Goal: Information Seeking & Learning: Learn about a topic

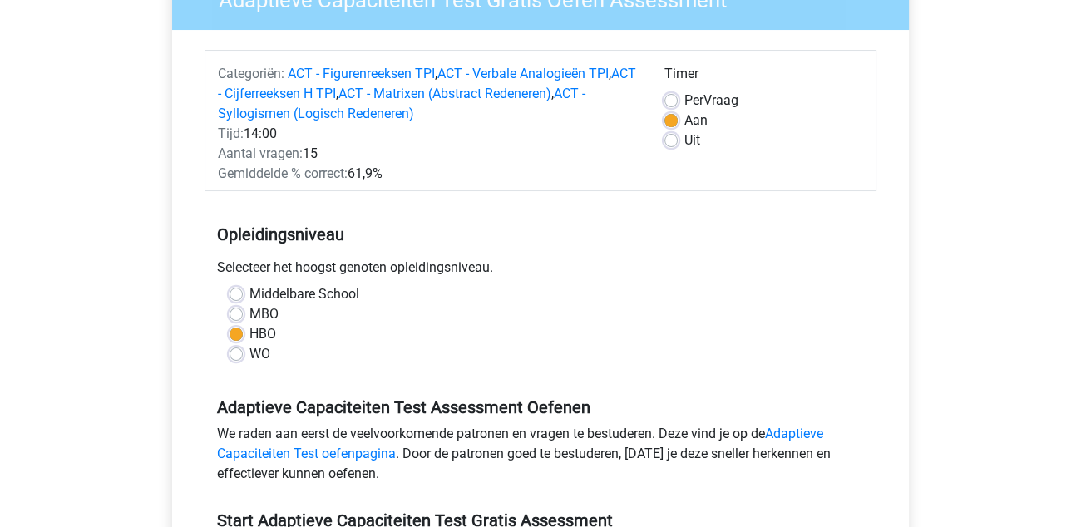
scroll to position [249, 0]
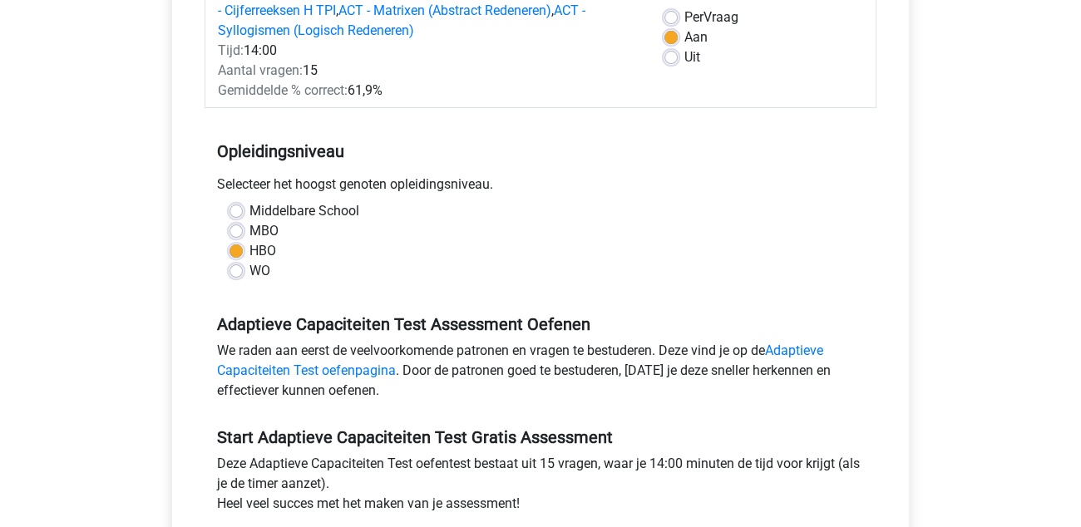
click at [249, 226] on label "MBO" at bounding box center [263, 231] width 29 height 20
click at [236, 226] on input "MBO" at bounding box center [235, 229] width 13 height 17
radio input "true"
click at [444, 235] on div "MBO" at bounding box center [540, 231] width 622 height 20
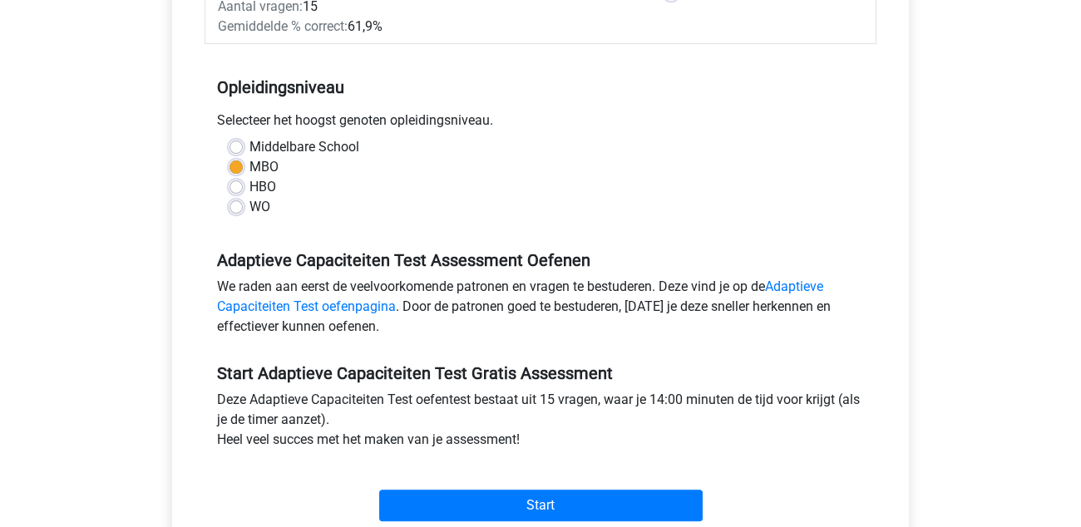
scroll to position [415, 0]
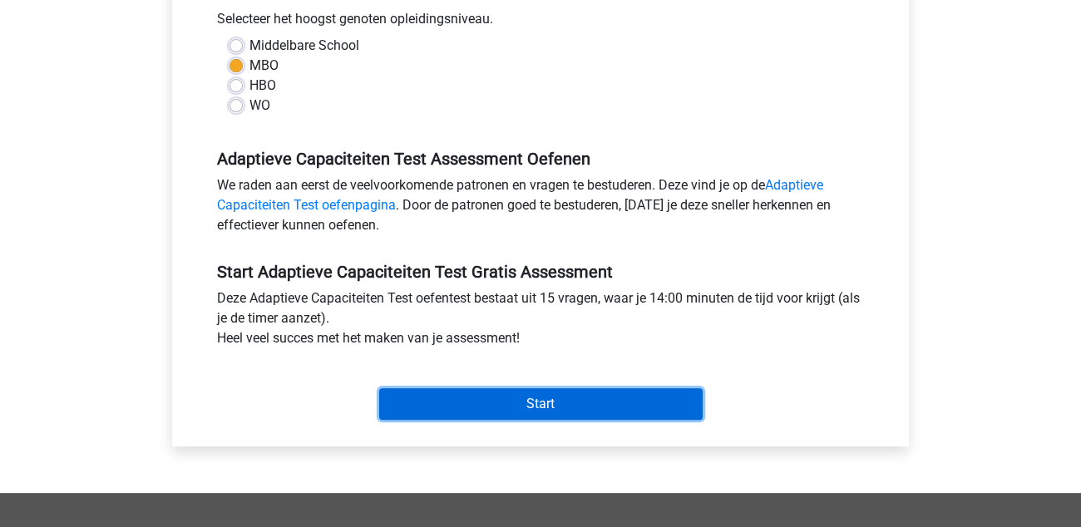
click at [570, 408] on input "Start" at bounding box center [540, 404] width 323 height 32
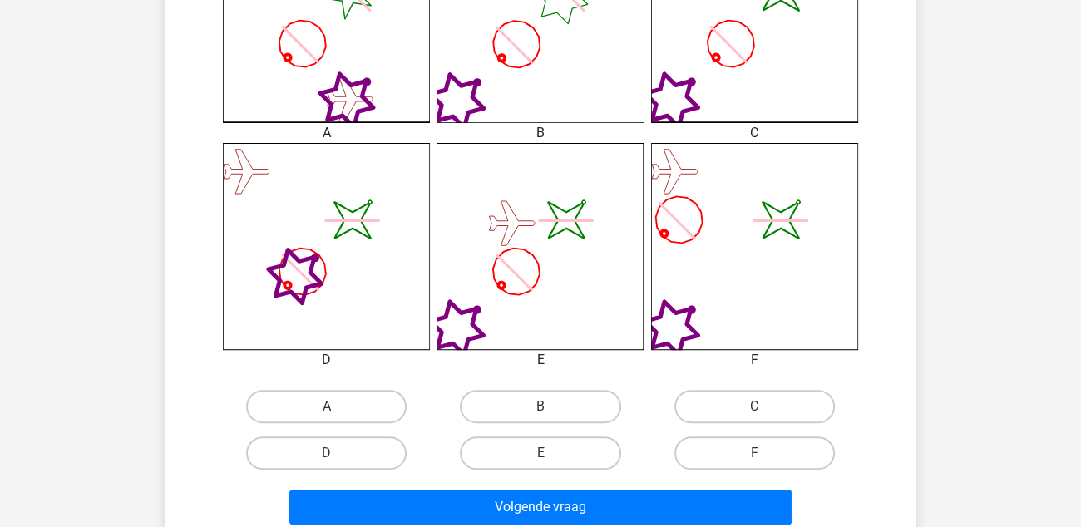
scroll to position [582, 0]
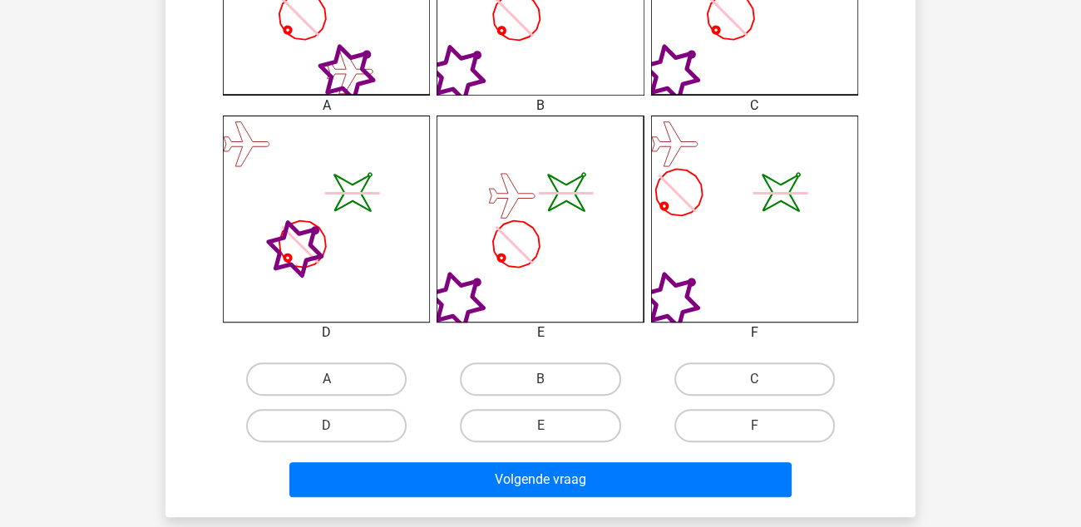
click at [754, 379] on input "C" at bounding box center [759, 384] width 11 height 11
radio input "true"
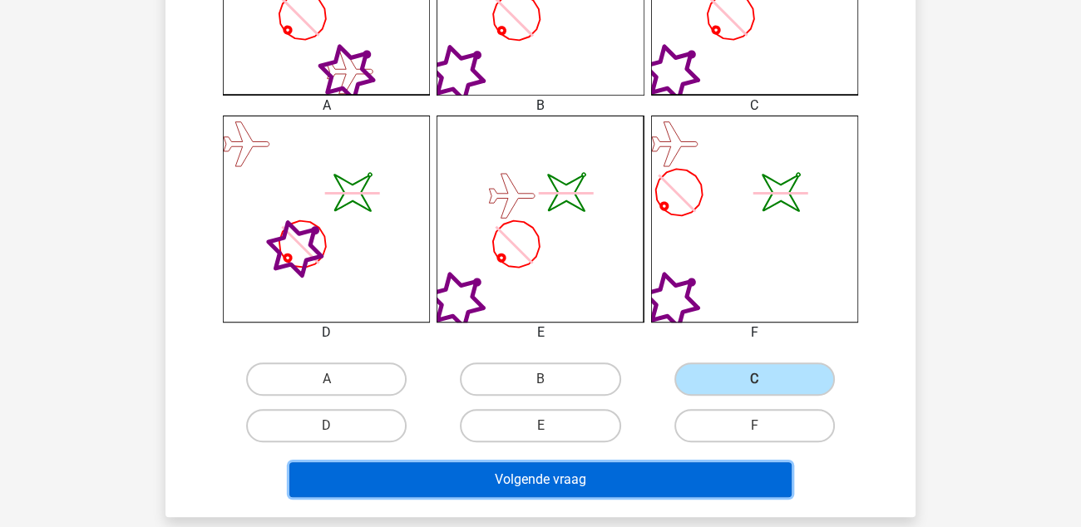
click at [560, 474] on button "Volgende vraag" at bounding box center [540, 479] width 503 height 35
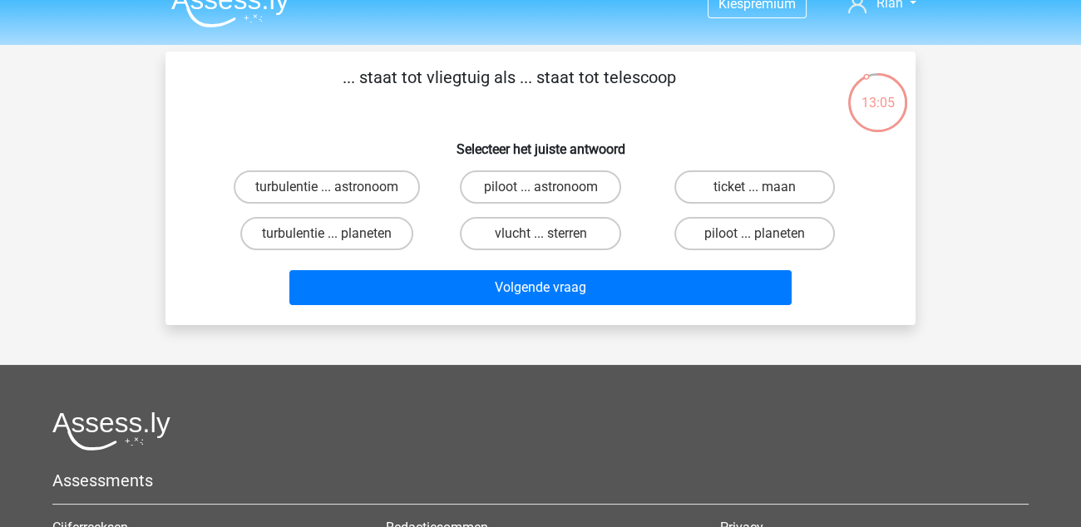
scroll to position [0, 0]
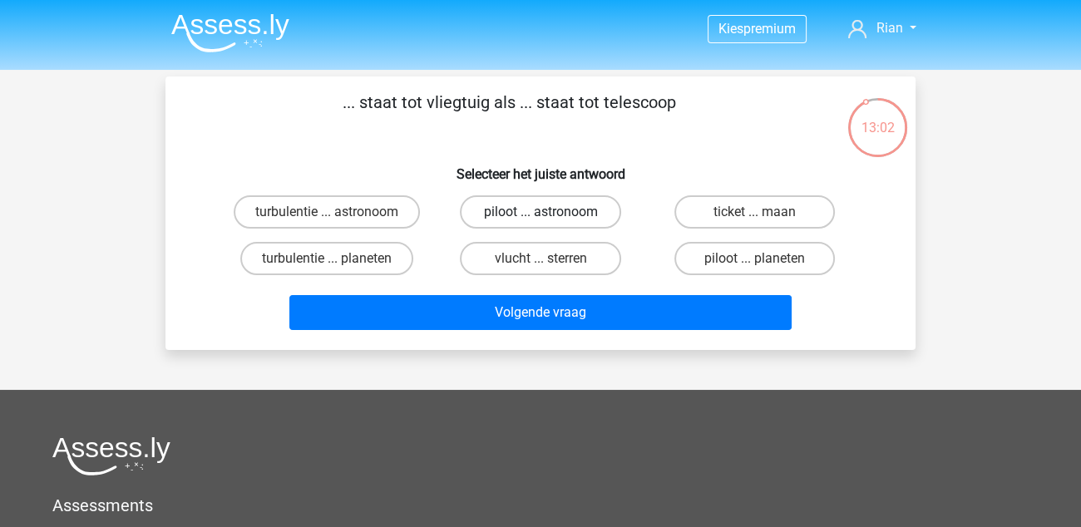
click at [554, 210] on label "piloot ... astronoom" at bounding box center [540, 211] width 160 height 33
click at [551, 212] on input "piloot ... astronoom" at bounding box center [545, 217] width 11 height 11
radio input "true"
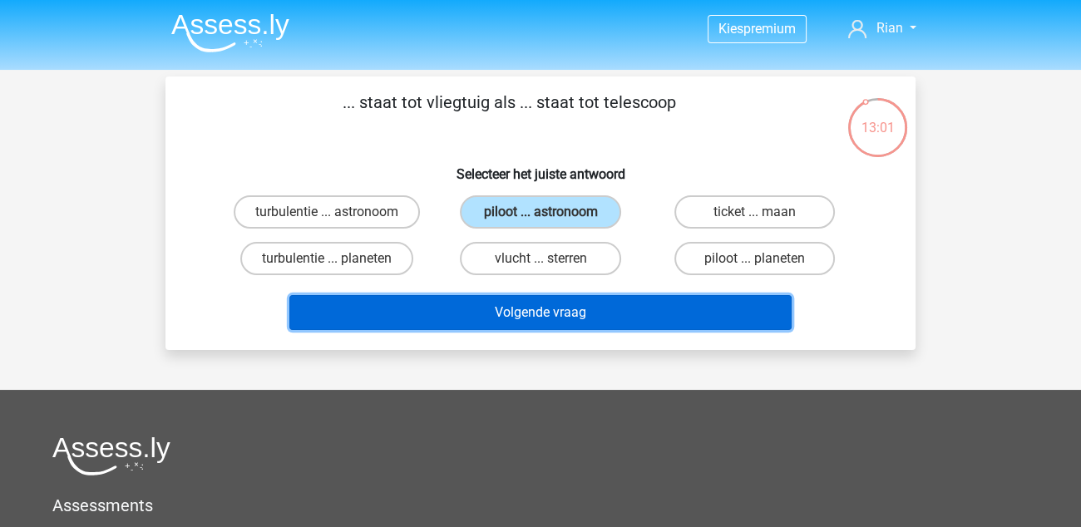
click at [560, 319] on button "Volgende vraag" at bounding box center [540, 312] width 503 height 35
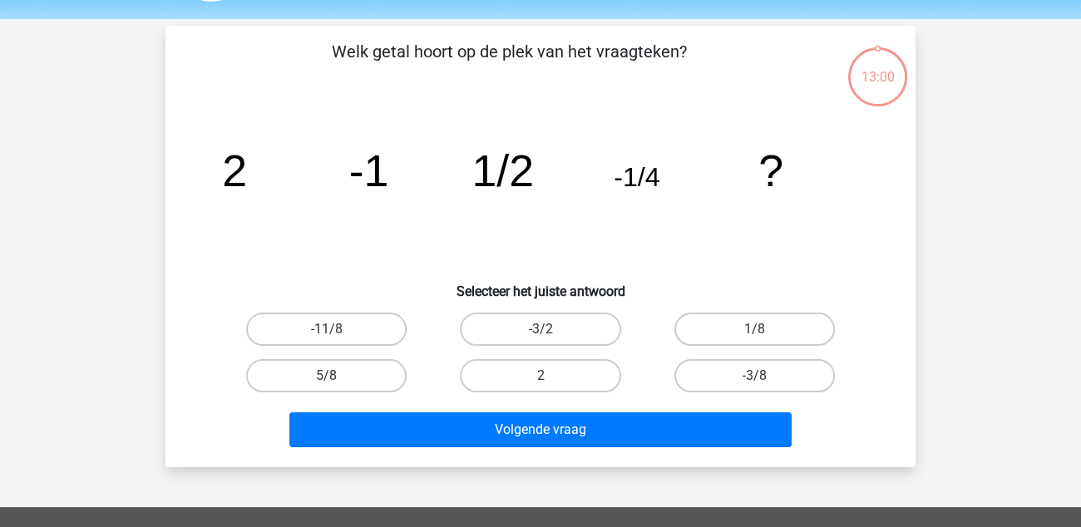
scroll to position [76, 0]
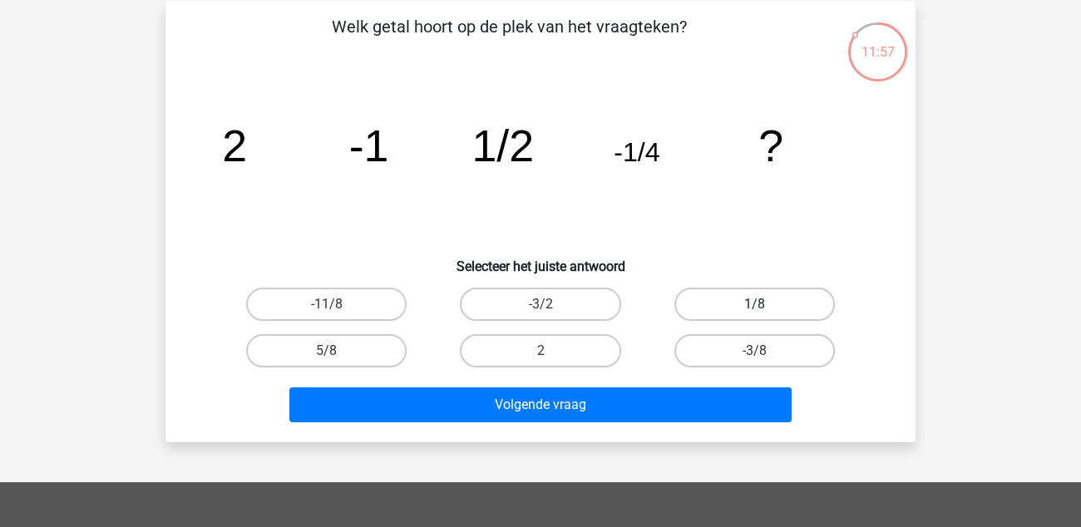
click at [787, 301] on label "1/8" at bounding box center [754, 304] width 160 height 33
click at [765, 304] on input "1/8" at bounding box center [759, 309] width 11 height 11
radio input "true"
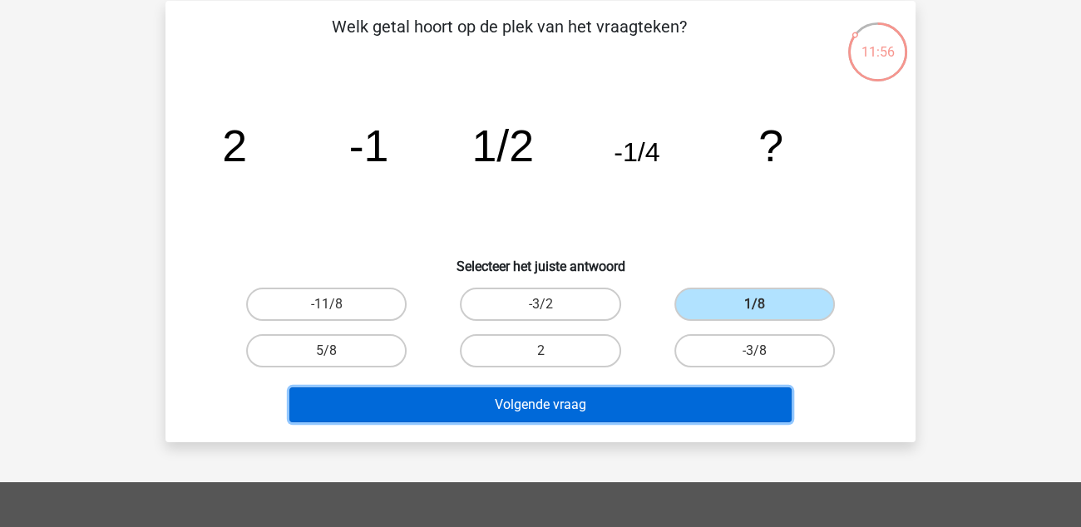
click at [579, 401] on button "Volgende vraag" at bounding box center [540, 404] width 503 height 35
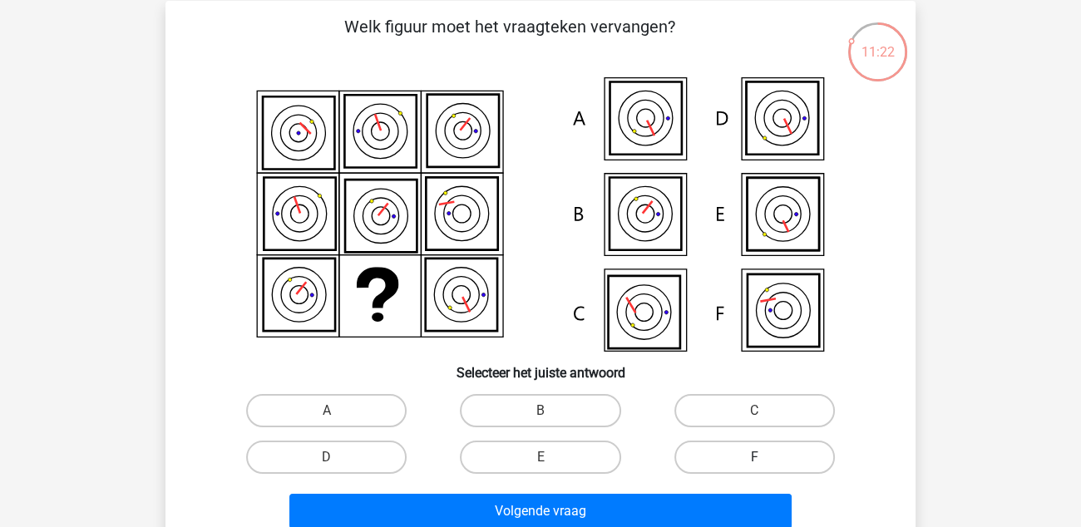
click at [731, 447] on label "F" at bounding box center [754, 457] width 160 height 33
click at [754, 457] on input "F" at bounding box center [759, 462] width 11 height 11
radio input "true"
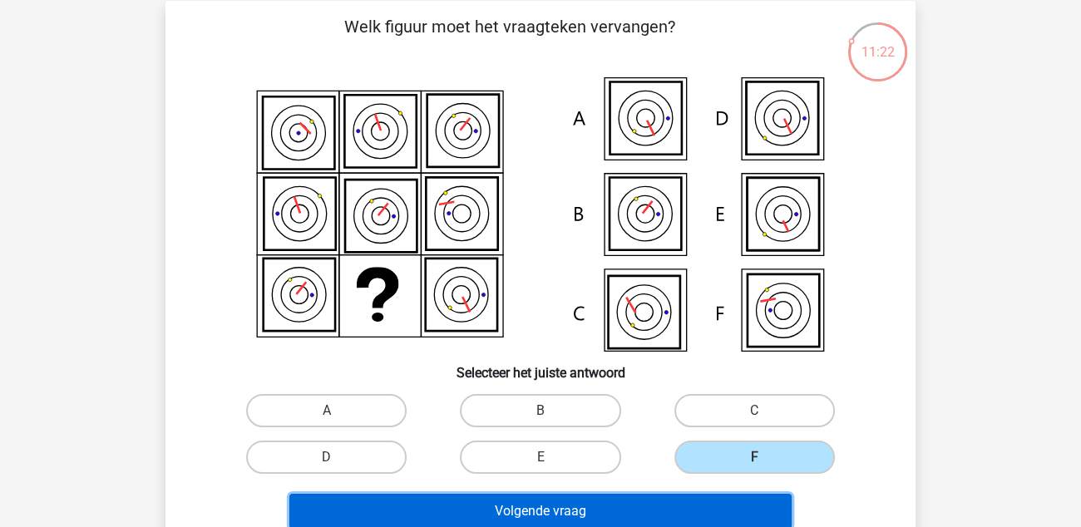
click at [534, 497] on button "Volgende vraag" at bounding box center [540, 511] width 503 height 35
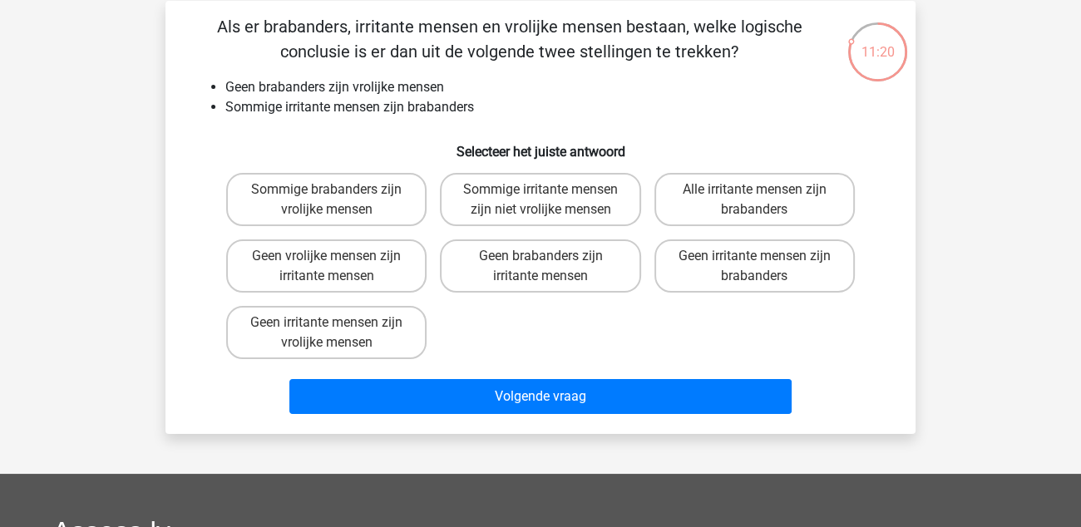
scroll to position [0, 0]
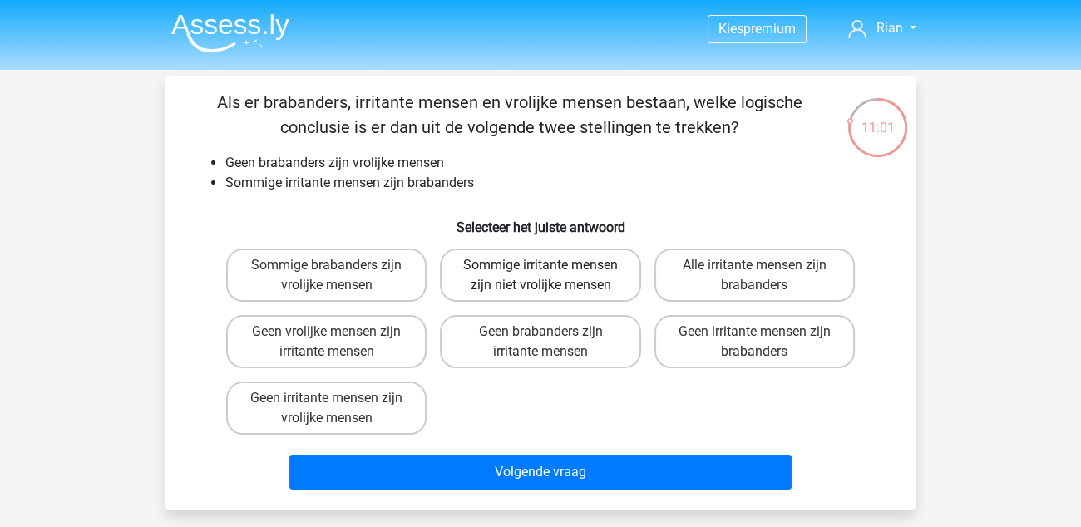
click at [566, 285] on label "Sommige irritante mensen zijn niet vrolijke mensen" at bounding box center [540, 275] width 200 height 53
click at [551, 276] on input "Sommige irritante mensen zijn niet vrolijke mensen" at bounding box center [545, 270] width 11 height 11
radio input "true"
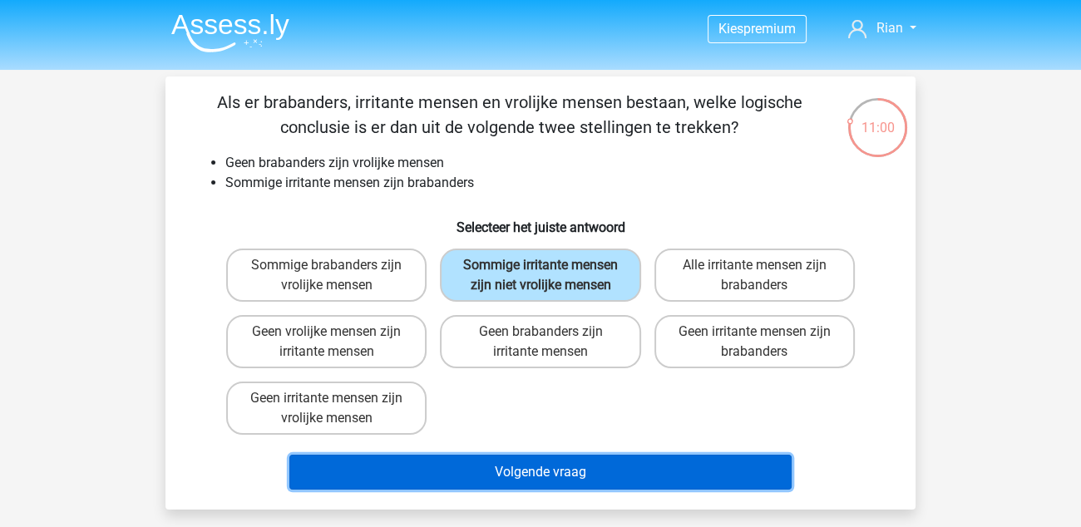
click at [530, 458] on button "Volgende vraag" at bounding box center [540, 472] width 503 height 35
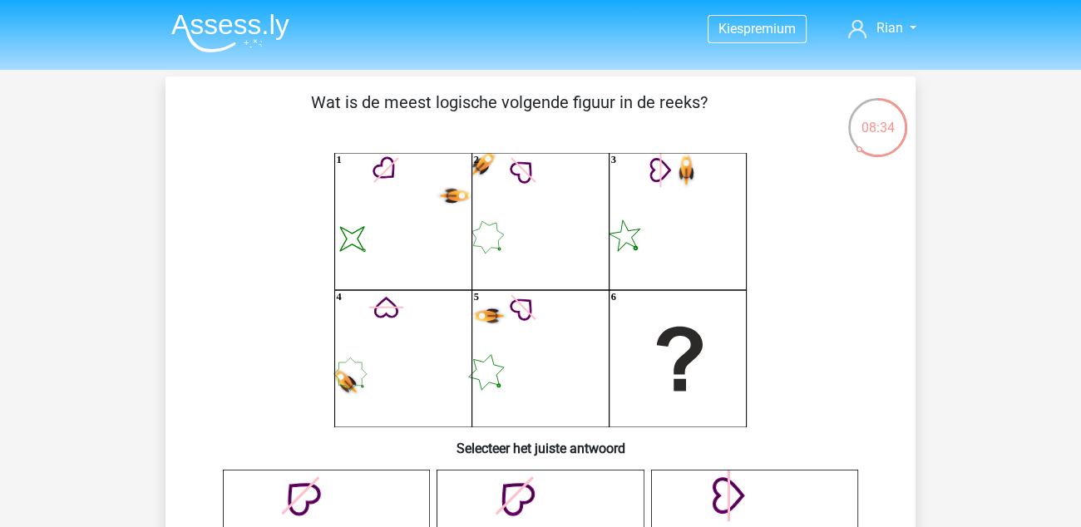
click at [244, 27] on img at bounding box center [230, 32] width 118 height 39
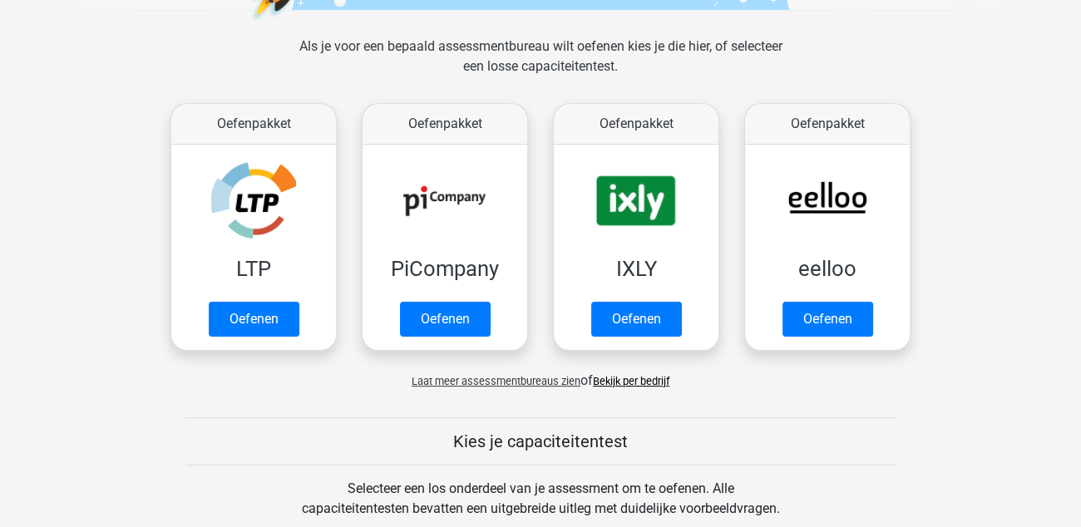
scroll to position [249, 0]
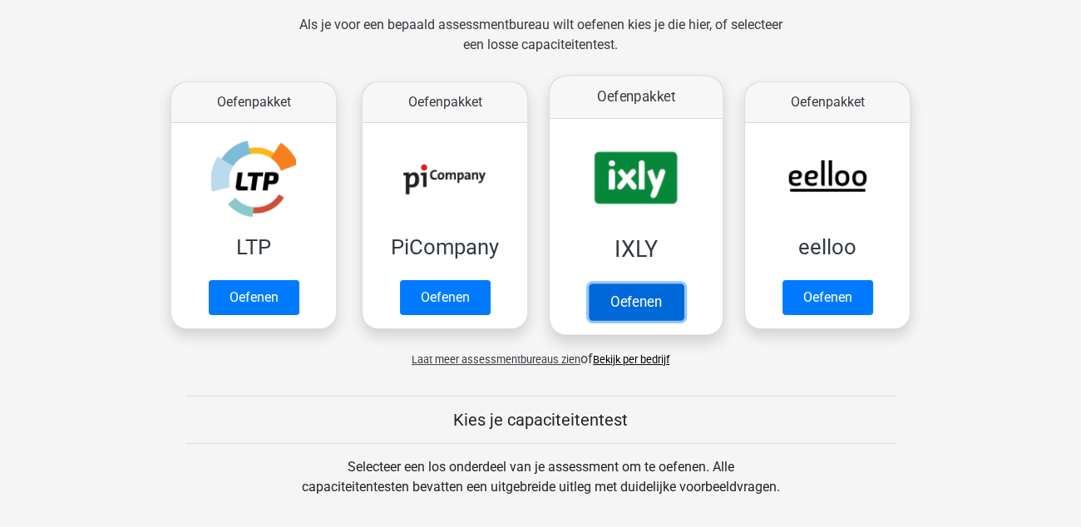
click at [634, 305] on link "Oefenen" at bounding box center [636, 302] width 95 height 37
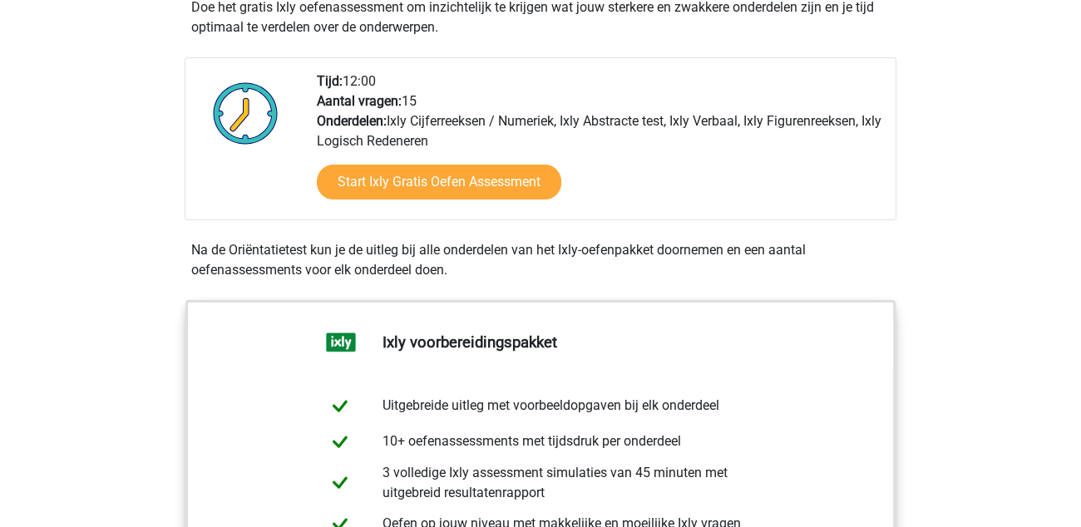
scroll to position [415, 0]
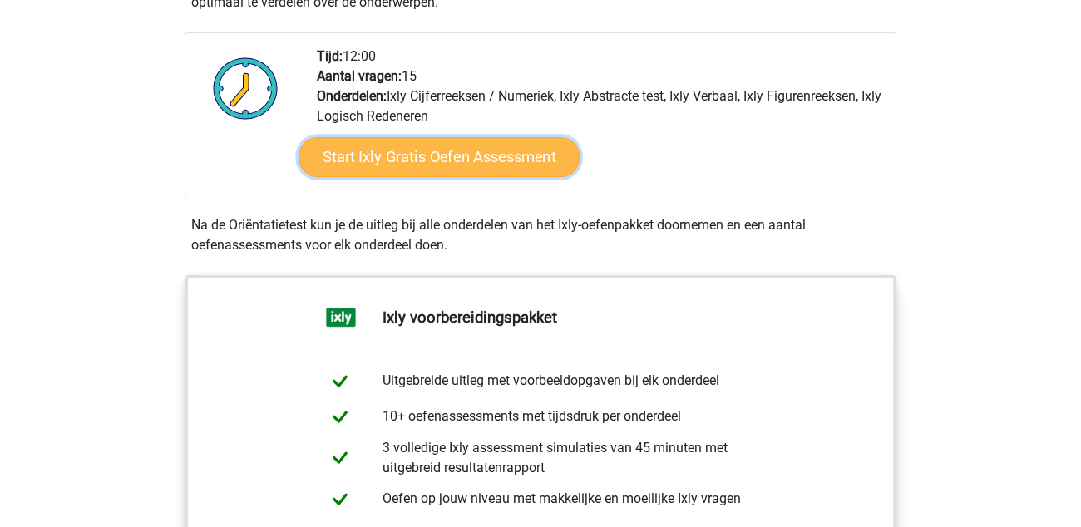
click at [460, 164] on link "Start Ixly Gratis Oefen Assessment" at bounding box center [439, 157] width 281 height 40
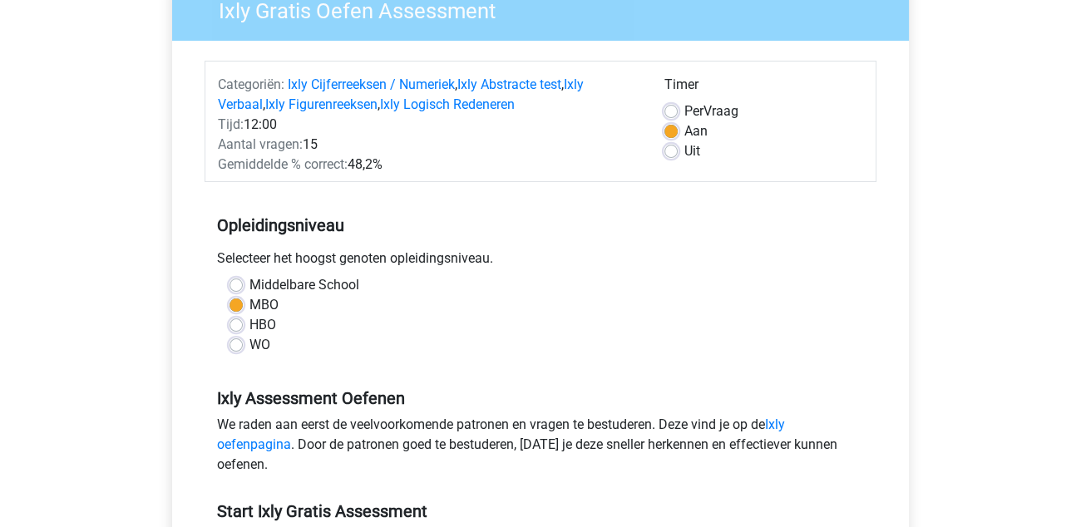
scroll to position [166, 0]
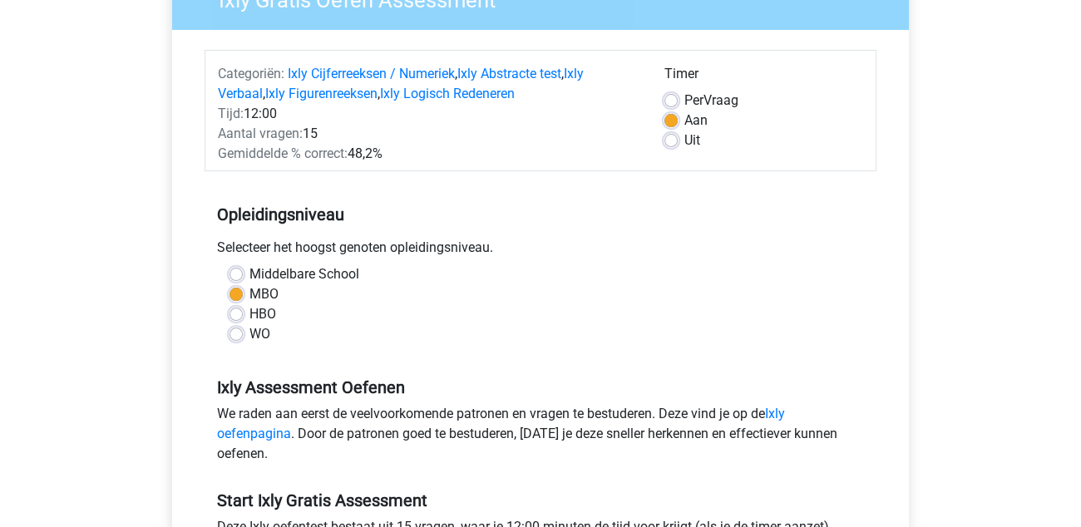
click at [249, 314] on label "HBO" at bounding box center [262, 314] width 27 height 20
click at [235, 314] on input "HBO" at bounding box center [235, 312] width 13 height 17
radio input "true"
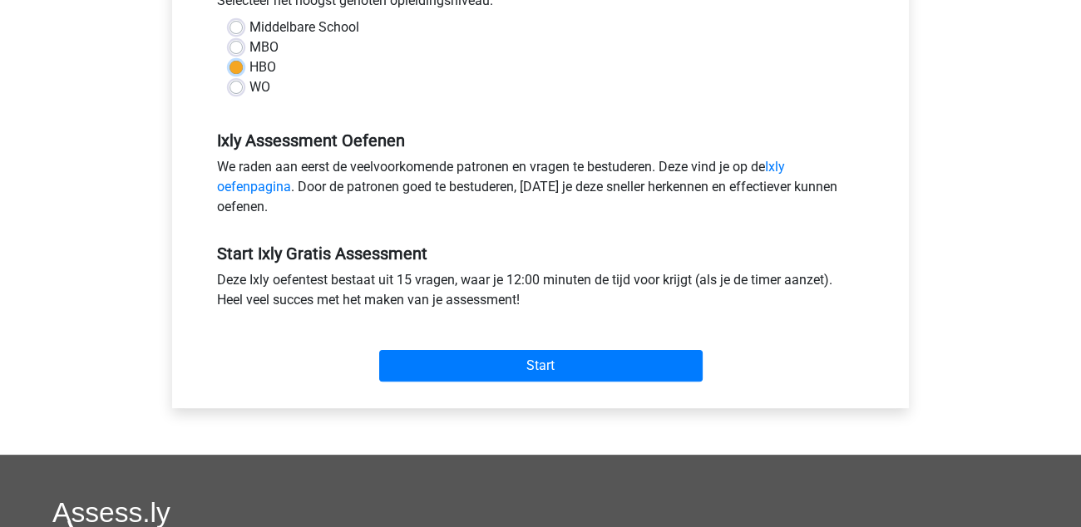
scroll to position [415, 0]
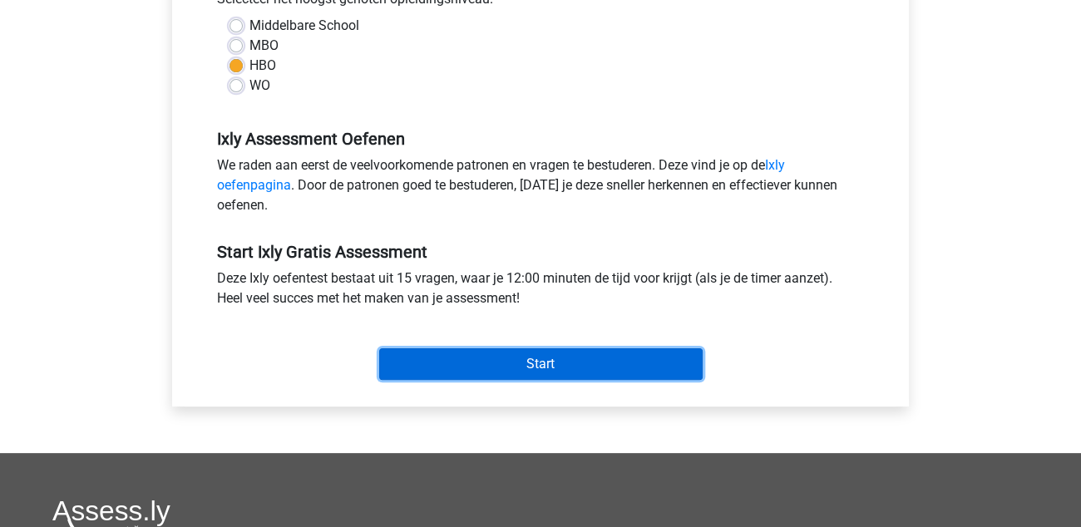
click at [557, 359] on input "Start" at bounding box center [540, 364] width 323 height 32
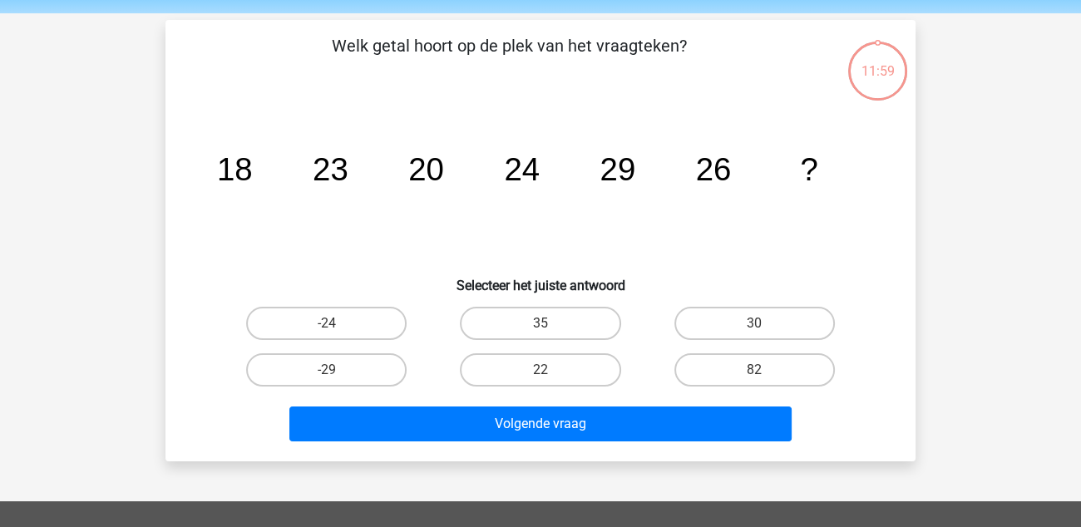
scroll to position [82, 0]
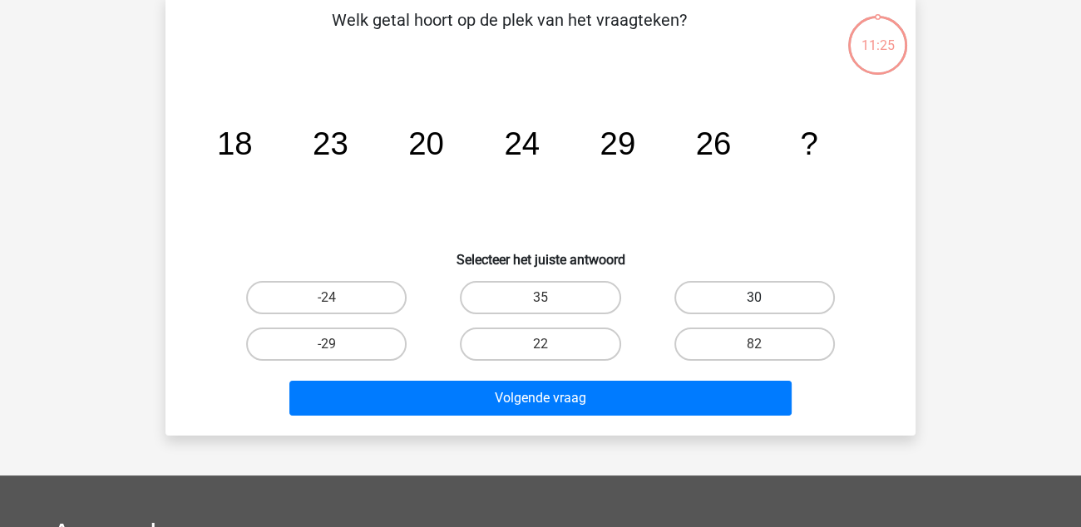
drag, startPoint x: 706, startPoint y: 290, endPoint x: 693, endPoint y: 302, distance: 17.1
click at [704, 291] on label "30" at bounding box center [754, 297] width 160 height 33
click at [754, 298] on input "30" at bounding box center [759, 303] width 11 height 11
radio input "true"
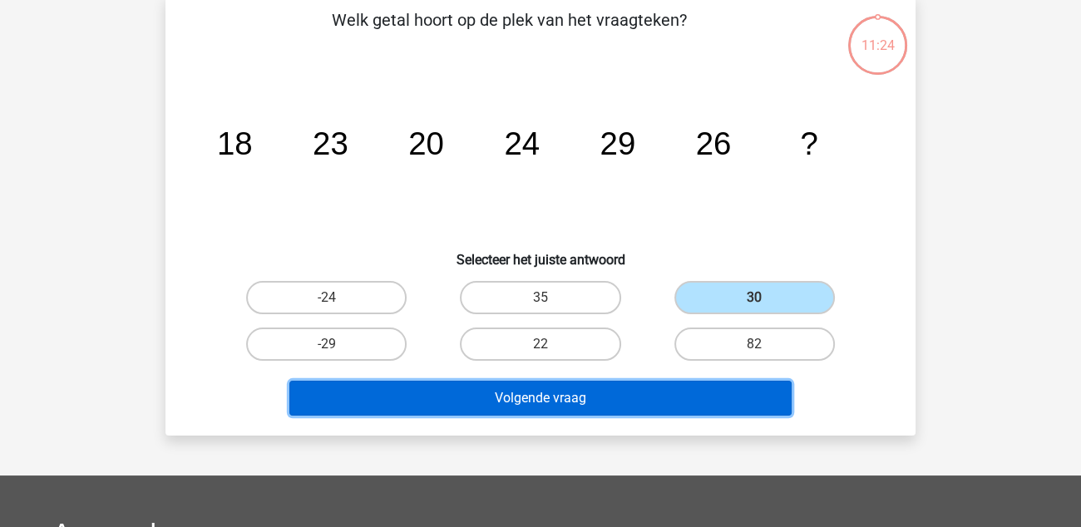
click at [520, 402] on button "Volgende vraag" at bounding box center [540, 398] width 503 height 35
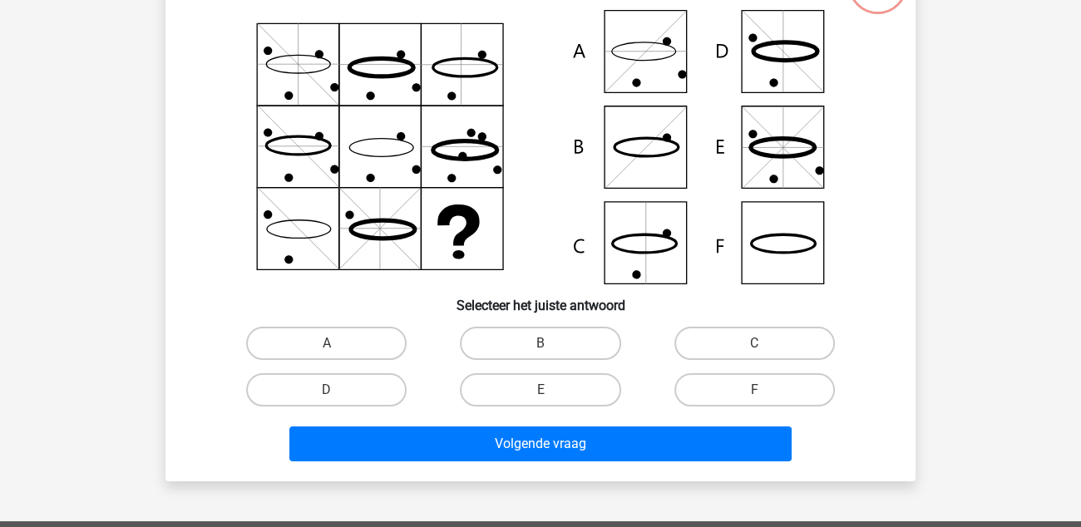
scroll to position [160, 0]
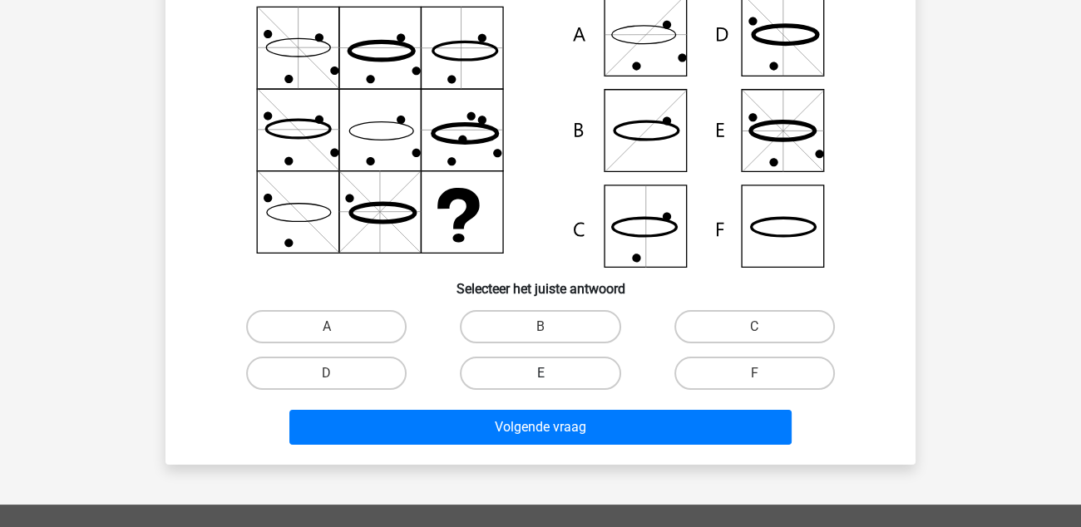
click at [486, 368] on label "E" at bounding box center [540, 373] width 160 height 33
click at [540, 373] on input "E" at bounding box center [545, 378] width 11 height 11
radio input "true"
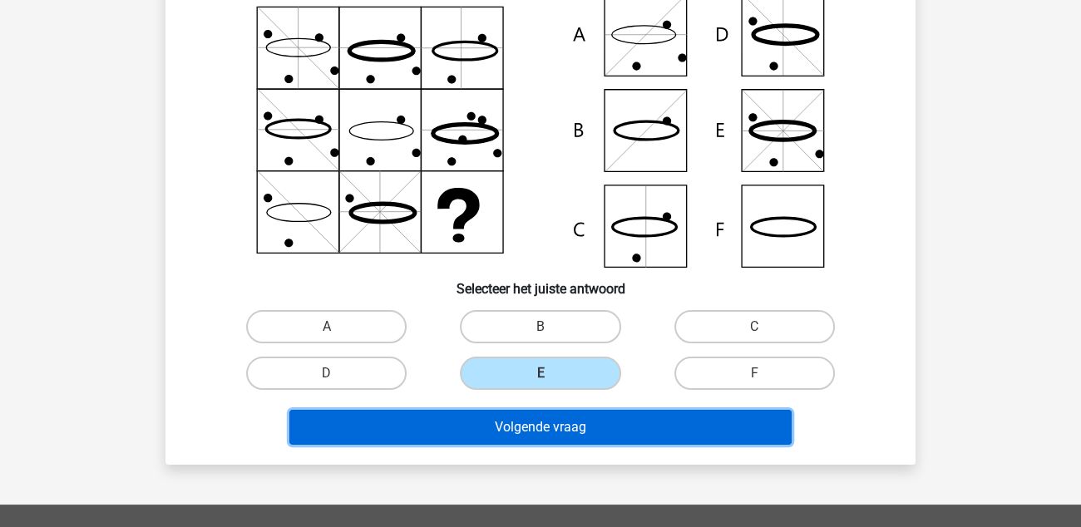
click at [539, 426] on button "Volgende vraag" at bounding box center [540, 427] width 503 height 35
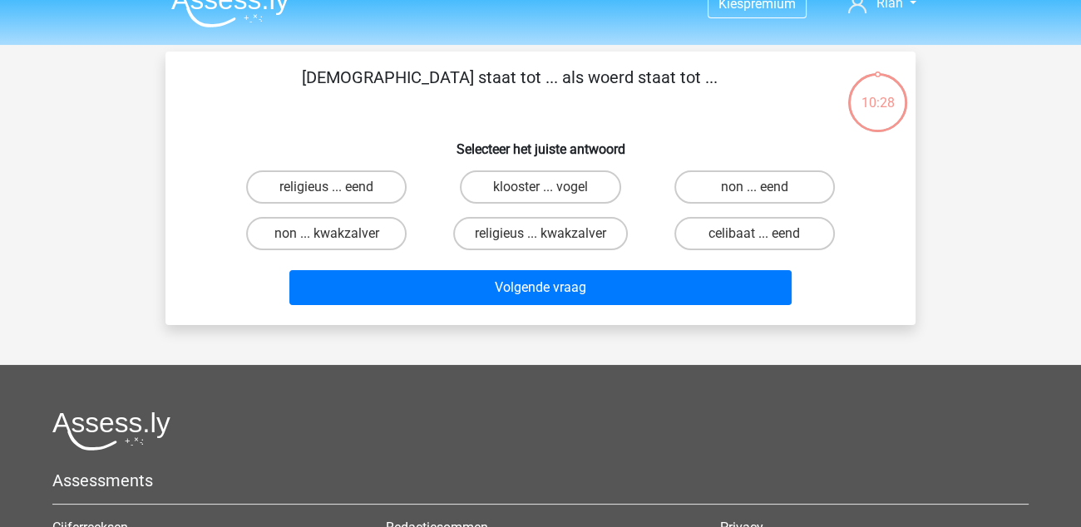
scroll to position [0, 0]
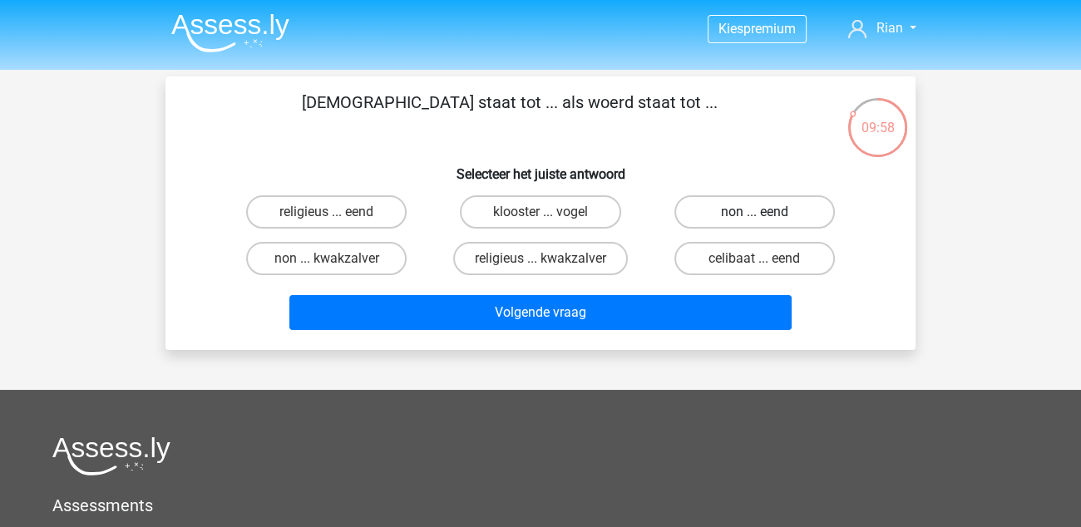
click at [791, 214] on label "non ... eend" at bounding box center [754, 211] width 160 height 33
click at [765, 214] on input "non ... eend" at bounding box center [759, 217] width 11 height 11
radio input "true"
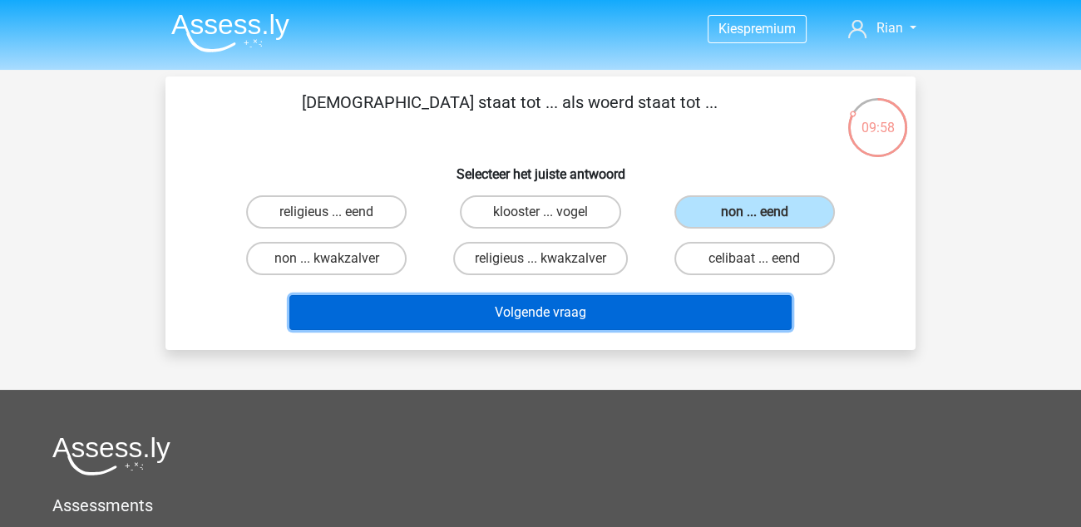
click at [555, 316] on button "Volgende vraag" at bounding box center [540, 312] width 503 height 35
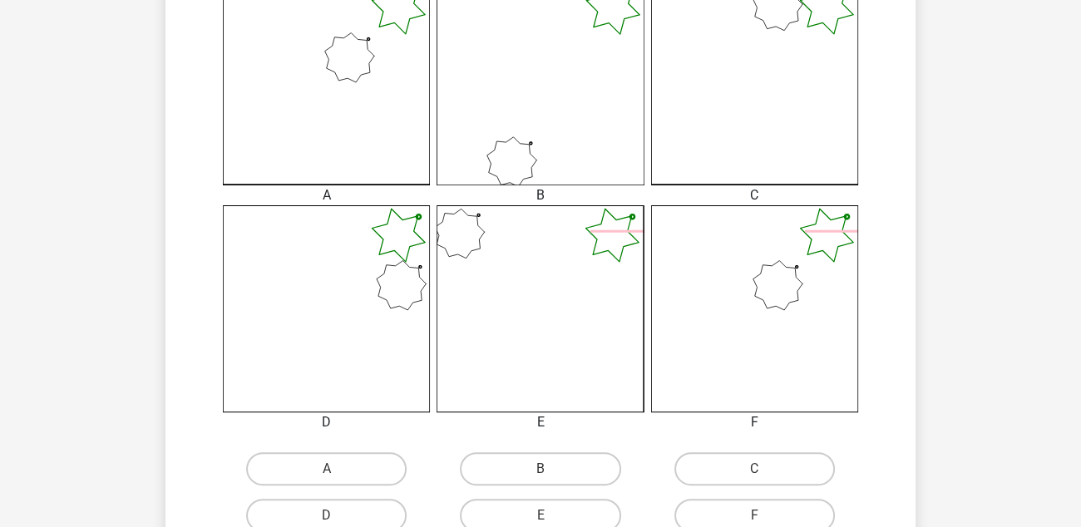
scroll to position [575, 0]
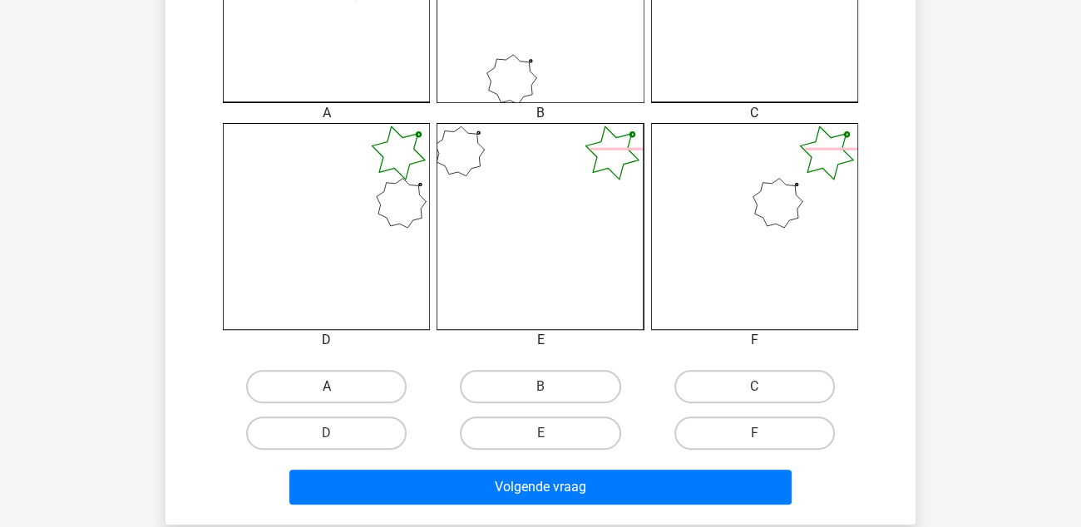
click at [367, 382] on label "A" at bounding box center [326, 386] width 160 height 33
click at [338, 387] on input "A" at bounding box center [332, 392] width 11 height 11
radio input "true"
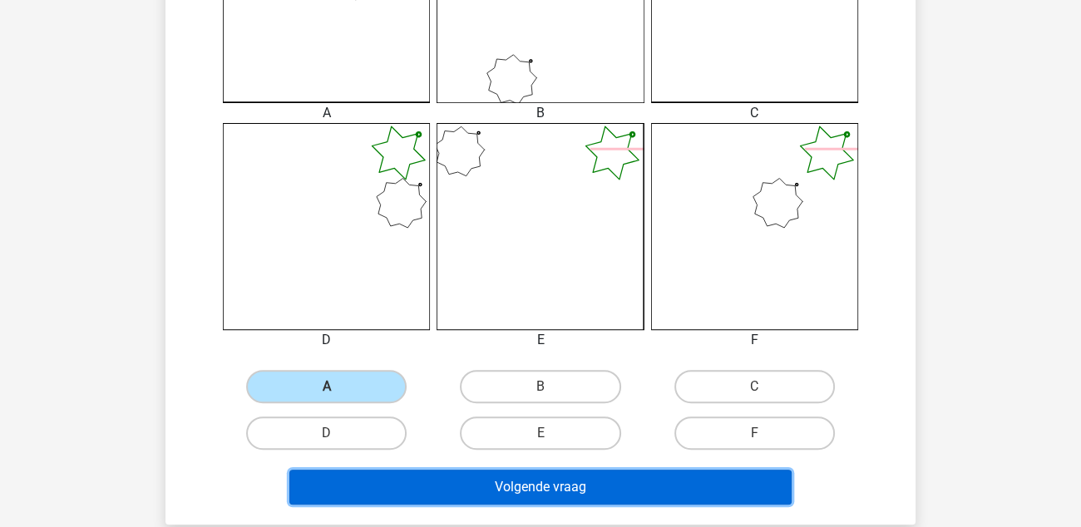
click at [535, 489] on button "Volgende vraag" at bounding box center [540, 487] width 503 height 35
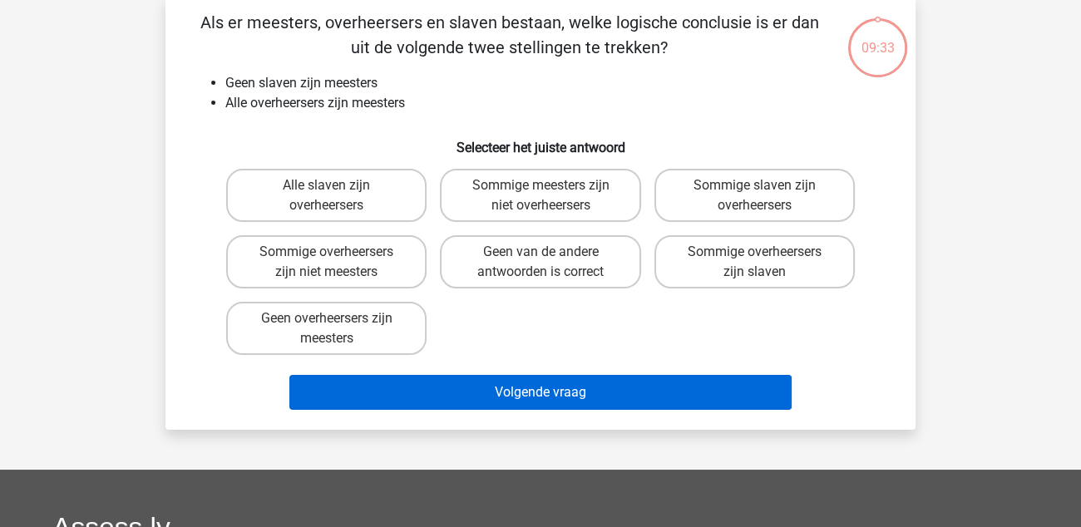
scroll to position [76, 0]
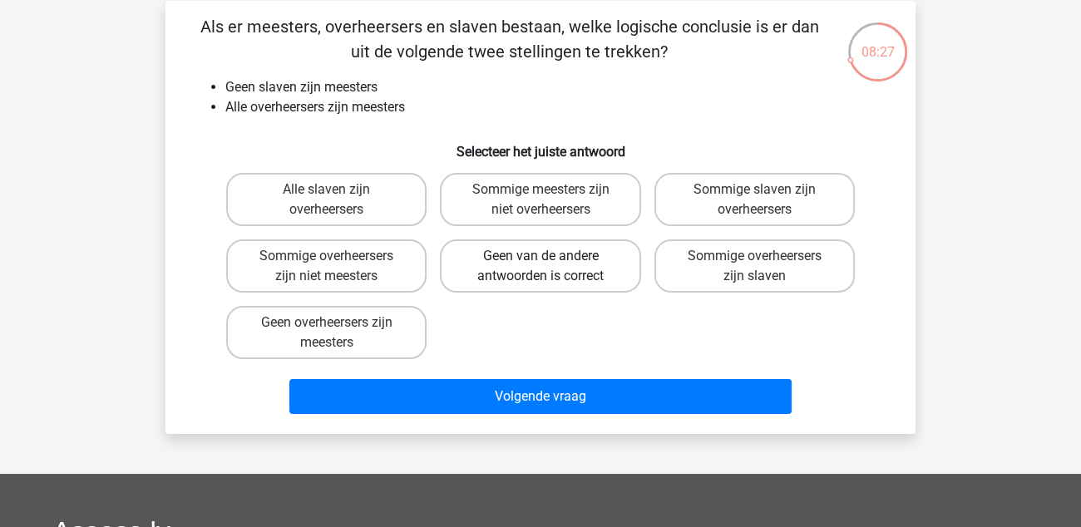
click at [573, 271] on label "Geen van de andere antwoorden is correct" at bounding box center [540, 265] width 200 height 53
click at [551, 267] on input "Geen van de andere antwoorden is correct" at bounding box center [545, 261] width 11 height 11
radio input "true"
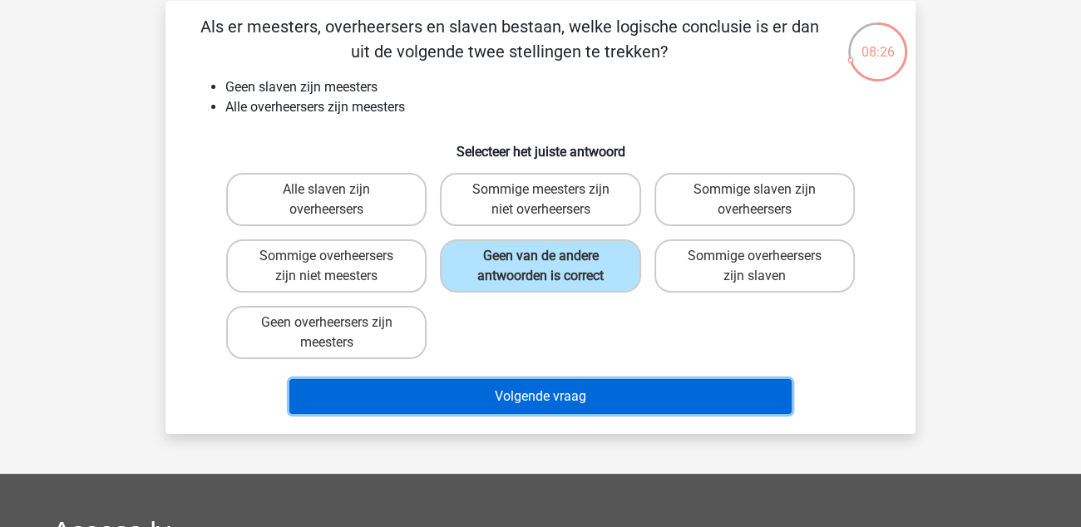
click at [553, 404] on button "Volgende vraag" at bounding box center [540, 396] width 503 height 35
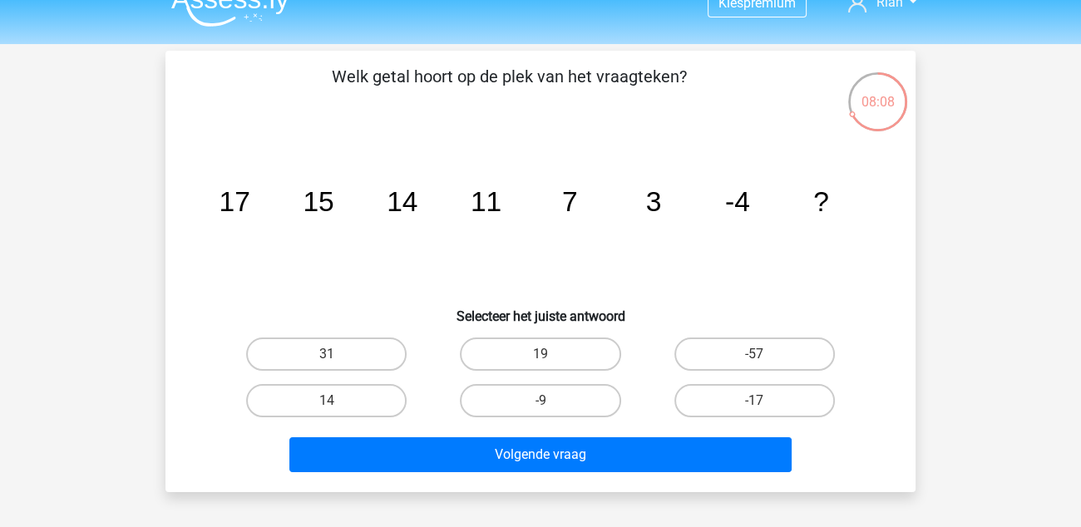
scroll to position [0, 0]
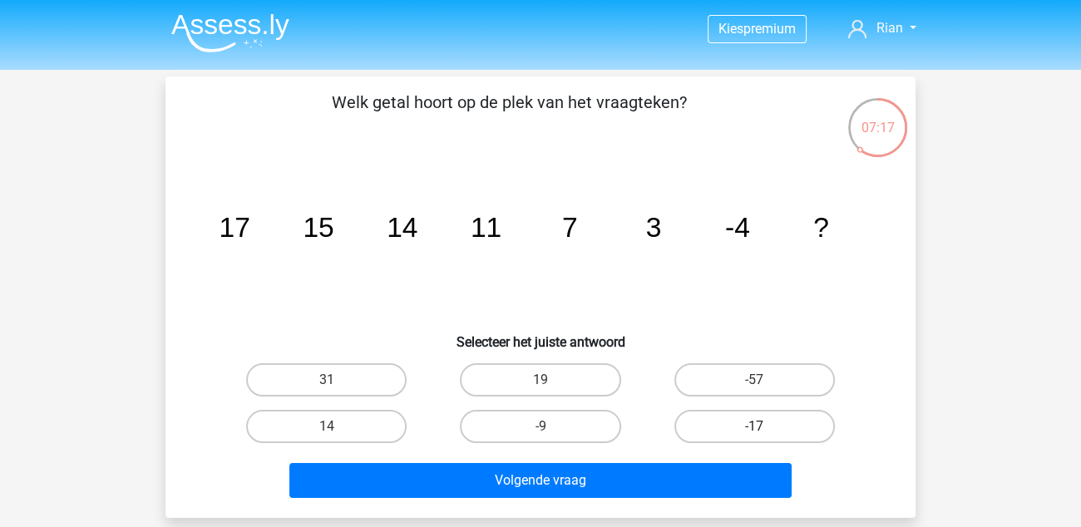
click at [795, 417] on label "-17" at bounding box center [754, 426] width 160 height 33
click at [765, 427] on input "-17" at bounding box center [759, 432] width 11 height 11
radio input "true"
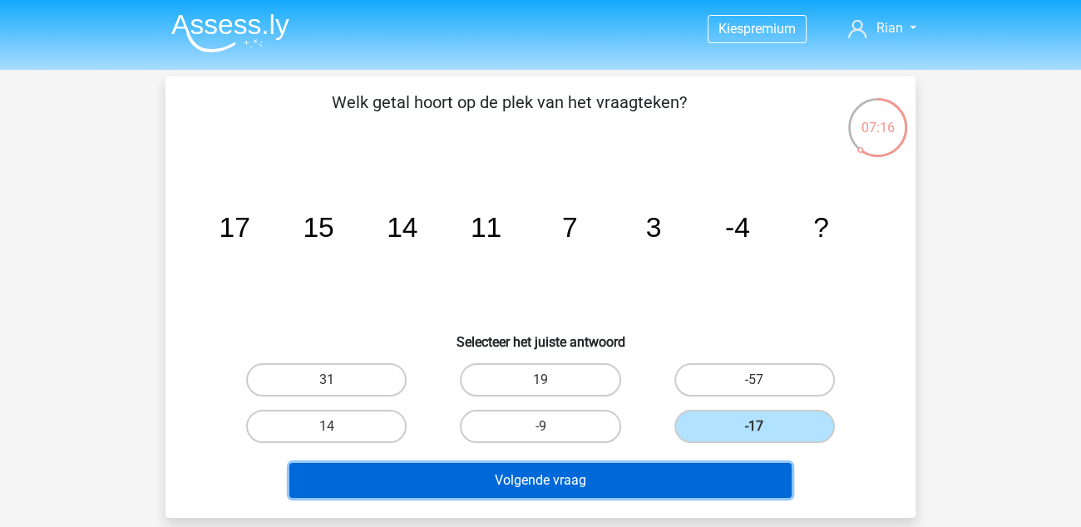
click at [563, 478] on button "Volgende vraag" at bounding box center [540, 480] width 503 height 35
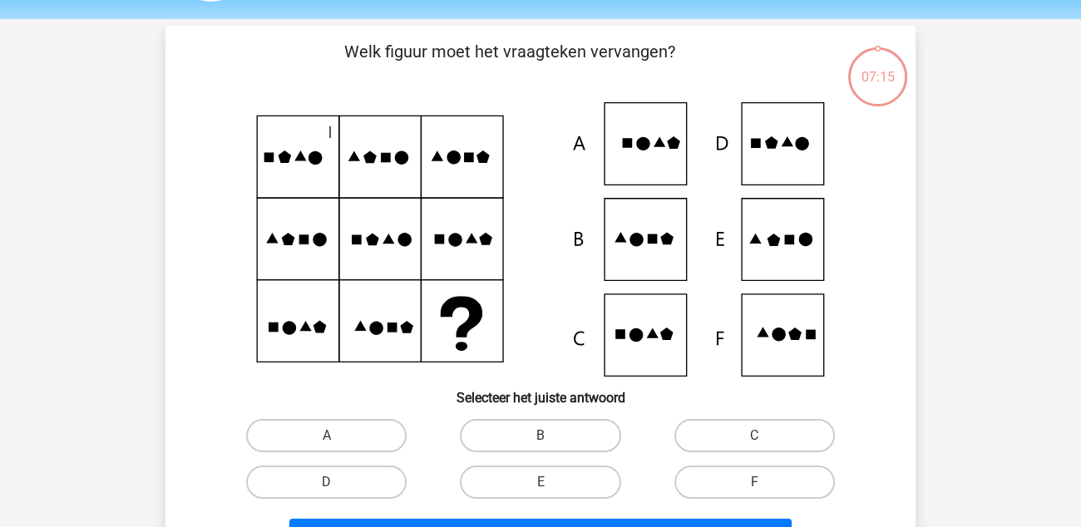
scroll to position [76, 0]
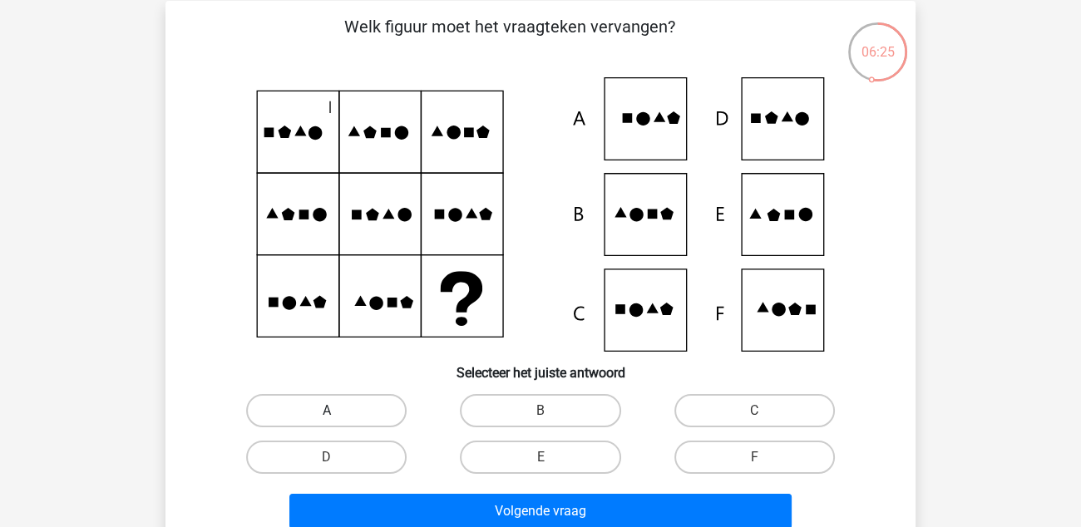
click at [365, 415] on label "A" at bounding box center [326, 410] width 160 height 33
click at [338, 415] on input "A" at bounding box center [332, 416] width 11 height 11
radio input "true"
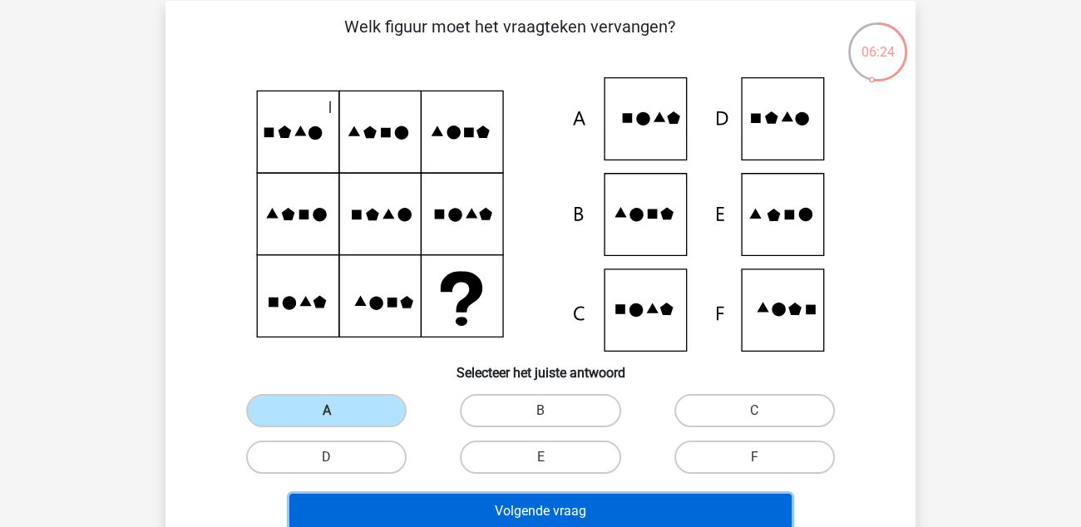
click at [552, 500] on button "Volgende vraag" at bounding box center [540, 511] width 503 height 35
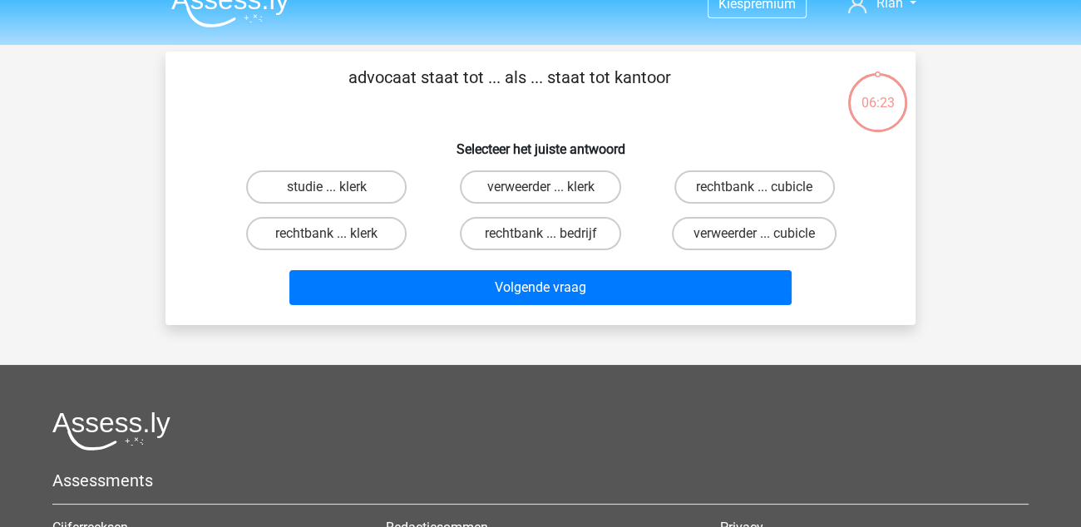
scroll to position [0, 0]
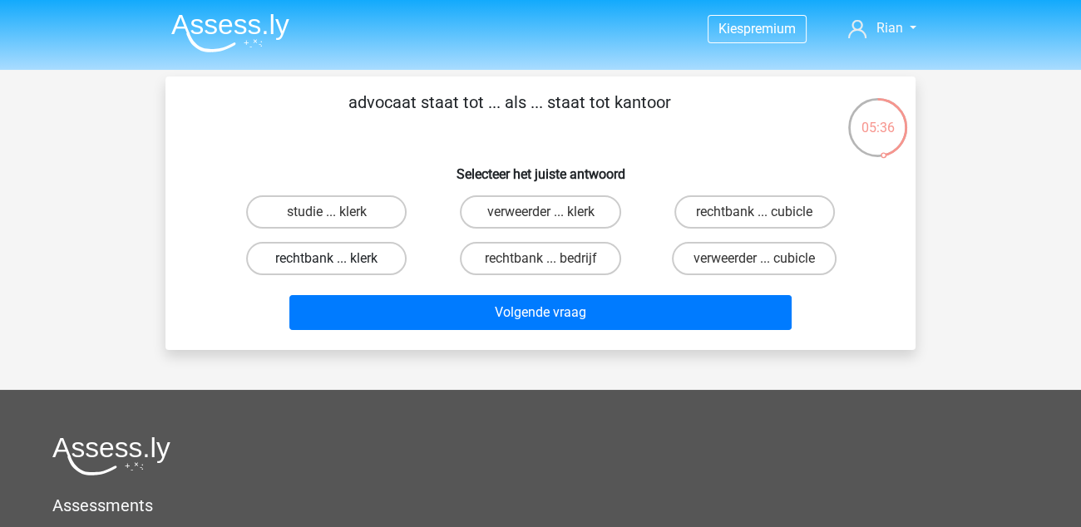
click at [356, 249] on label "rechtbank ... klerk" at bounding box center [326, 258] width 160 height 33
click at [338, 259] on input "rechtbank ... klerk" at bounding box center [332, 264] width 11 height 11
radio input "true"
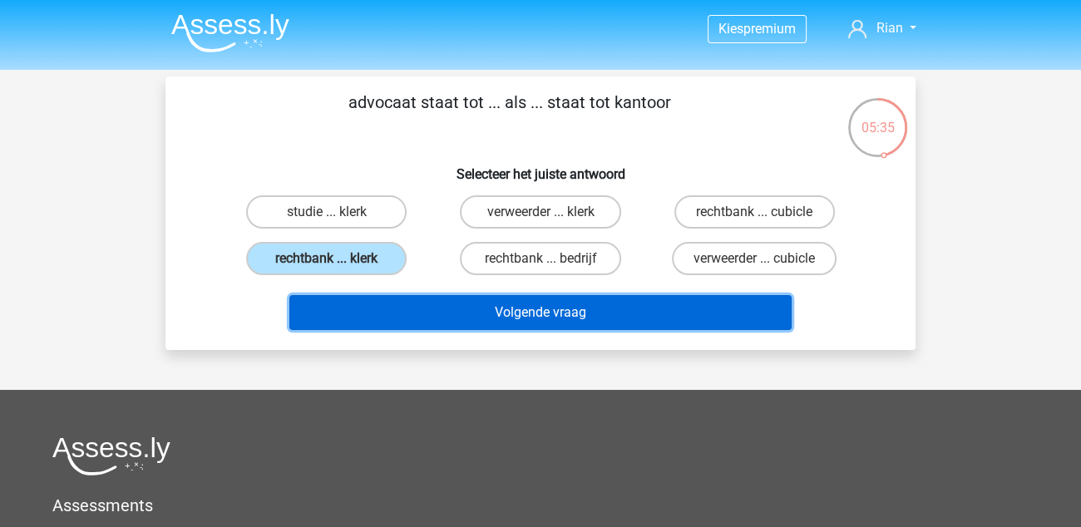
click at [530, 303] on button "Volgende vraag" at bounding box center [540, 312] width 503 height 35
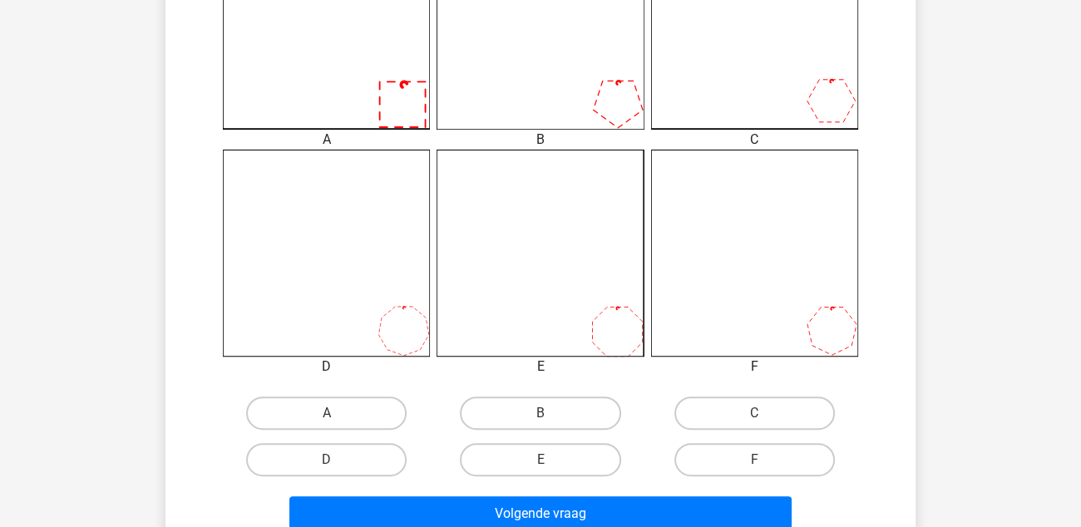
scroll to position [575, 0]
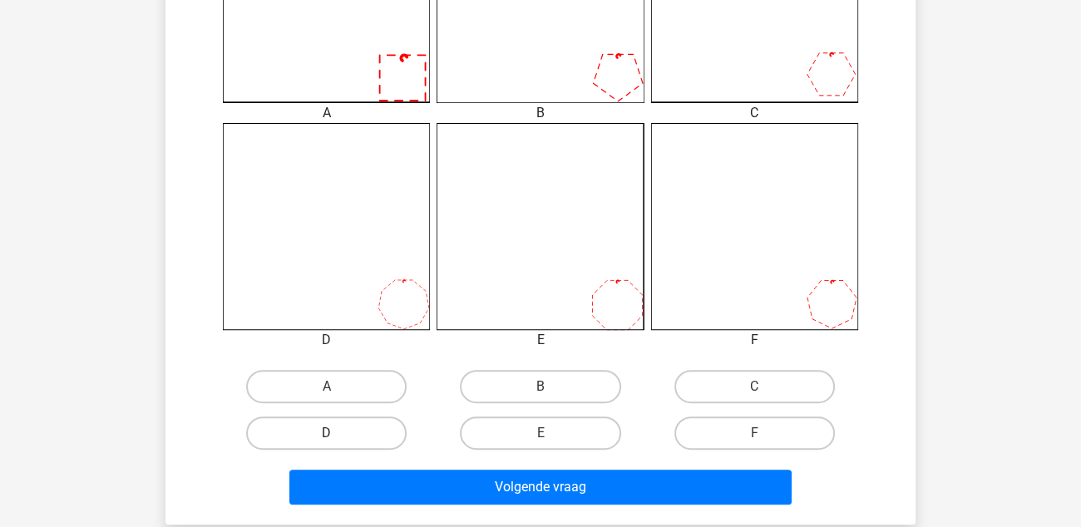
click at [307, 440] on label "D" at bounding box center [326, 433] width 160 height 33
click at [327, 440] on input "D" at bounding box center [332, 438] width 11 height 11
radio input "true"
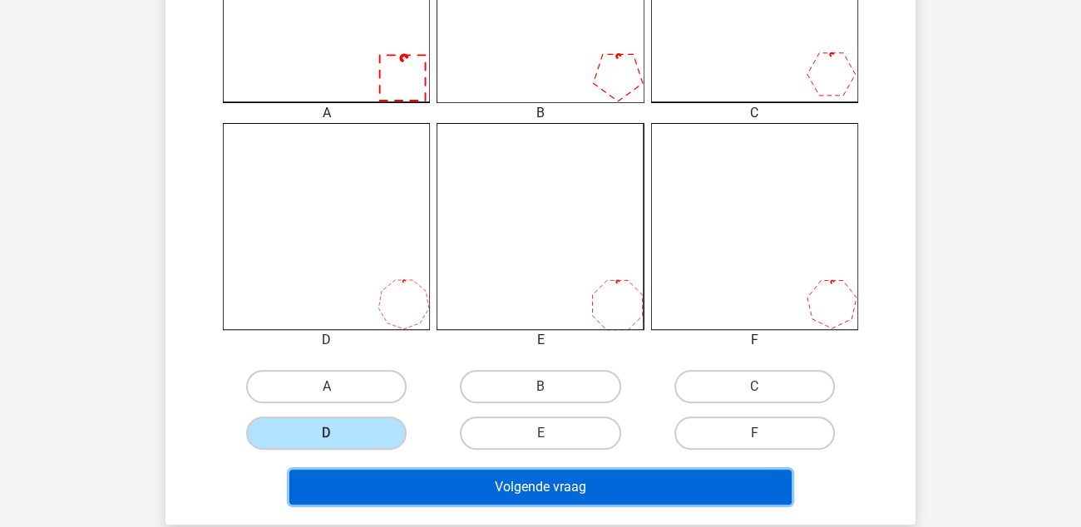
click at [504, 497] on button "Volgende vraag" at bounding box center [540, 487] width 503 height 35
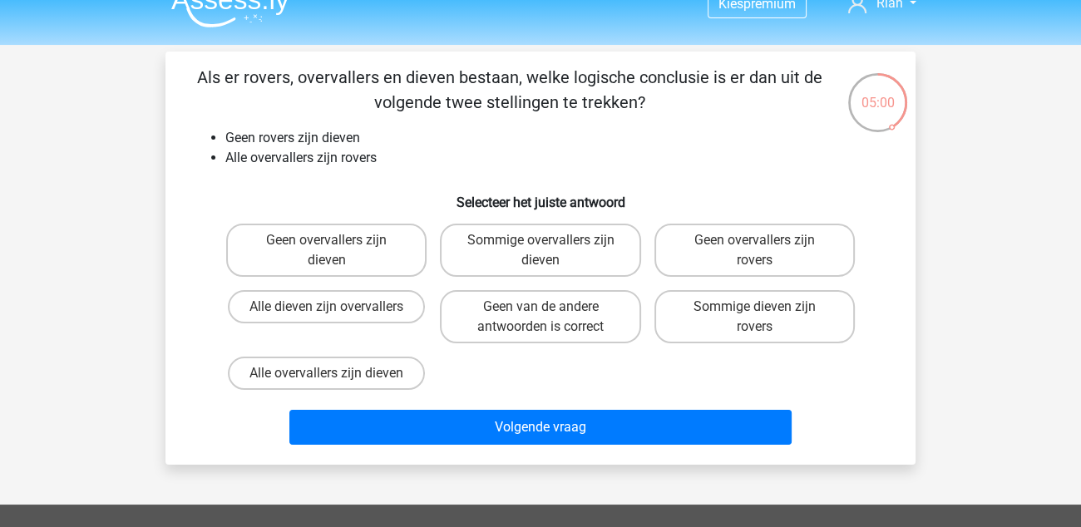
scroll to position [0, 0]
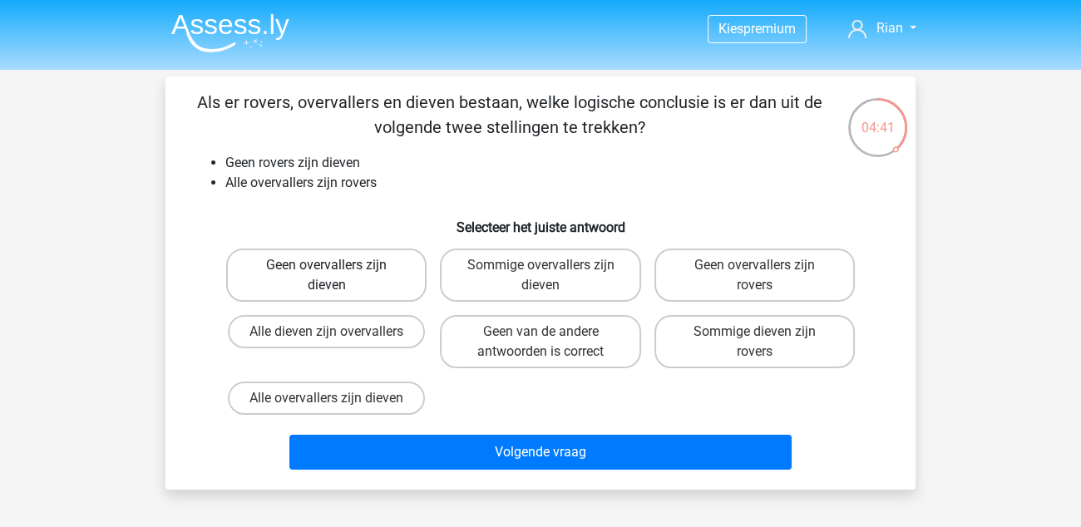
click at [367, 279] on label "Geen overvallers zijn dieven" at bounding box center [326, 275] width 200 height 53
click at [338, 276] on input "Geen overvallers zijn dieven" at bounding box center [332, 270] width 11 height 11
radio input "true"
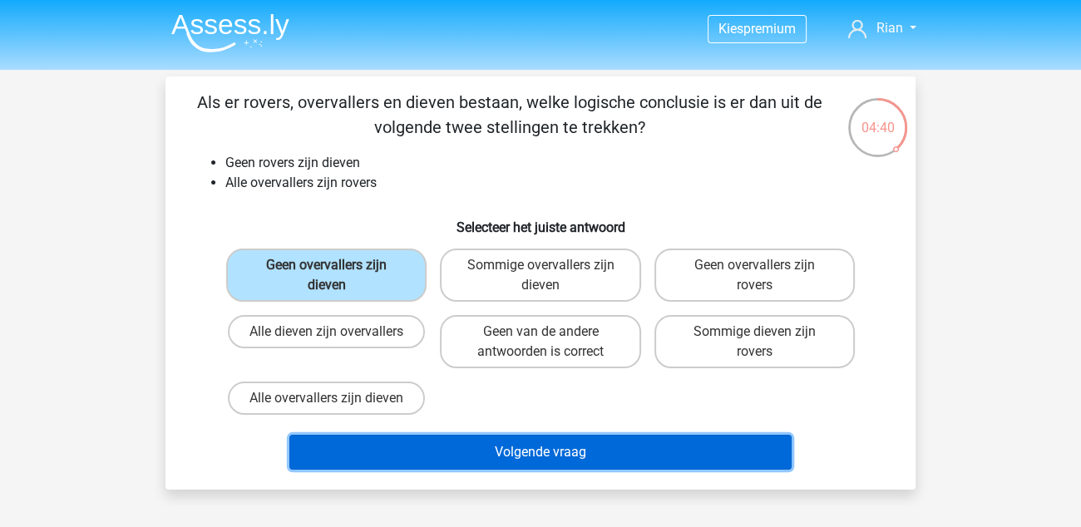
click at [559, 447] on button "Volgende vraag" at bounding box center [540, 452] width 503 height 35
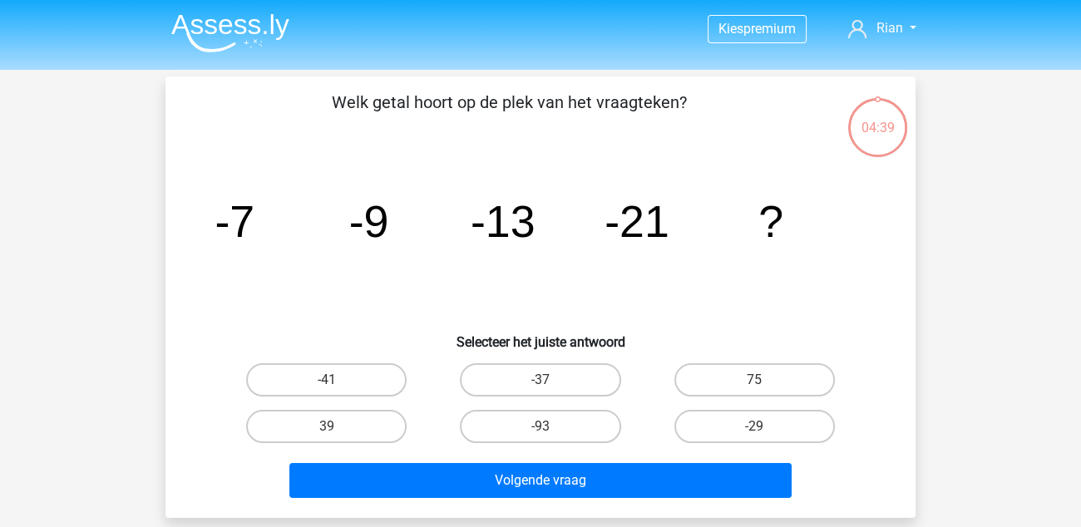
scroll to position [76, 0]
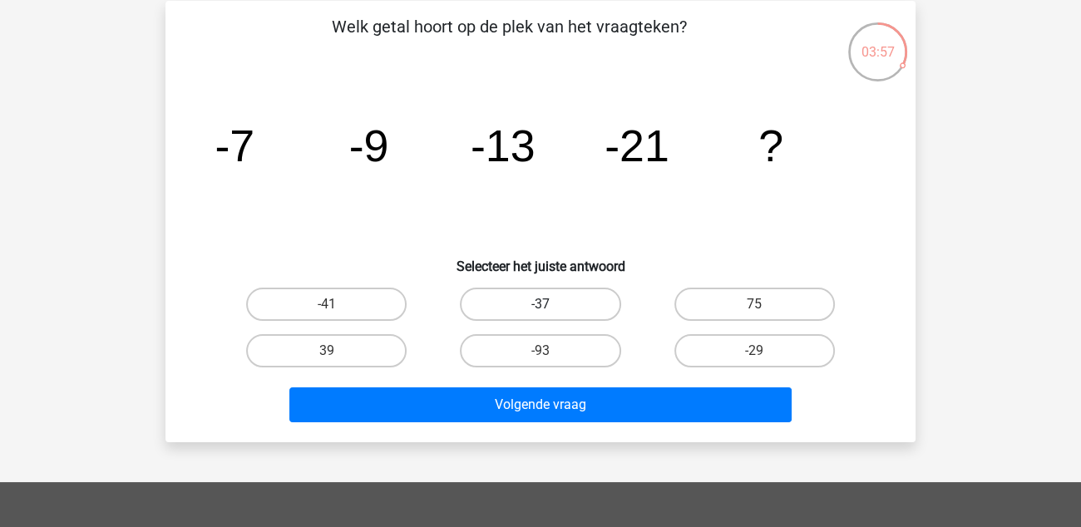
click at [584, 294] on label "-37" at bounding box center [540, 304] width 160 height 33
click at [551, 304] on input "-37" at bounding box center [545, 309] width 11 height 11
radio input "true"
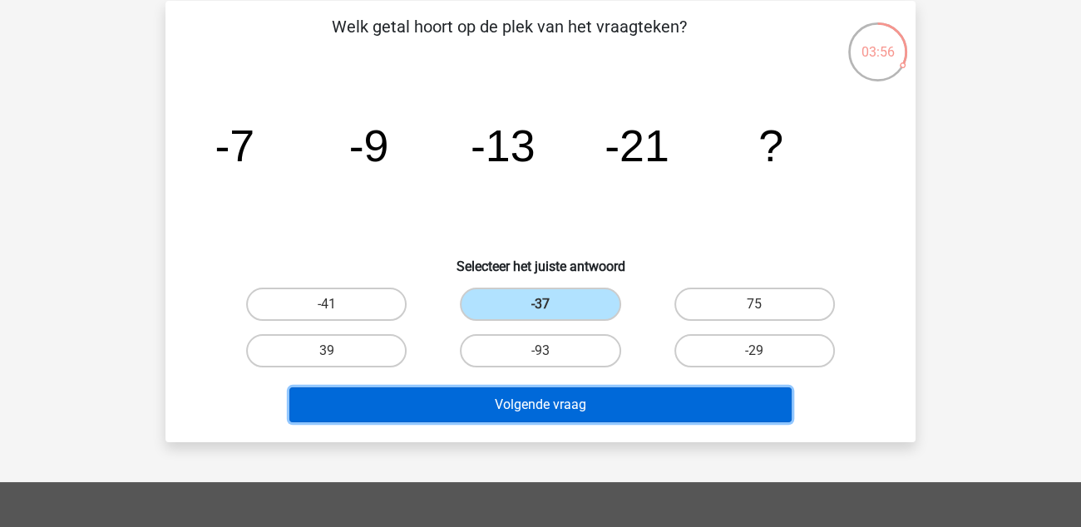
click at [555, 402] on button "Volgende vraag" at bounding box center [540, 404] width 503 height 35
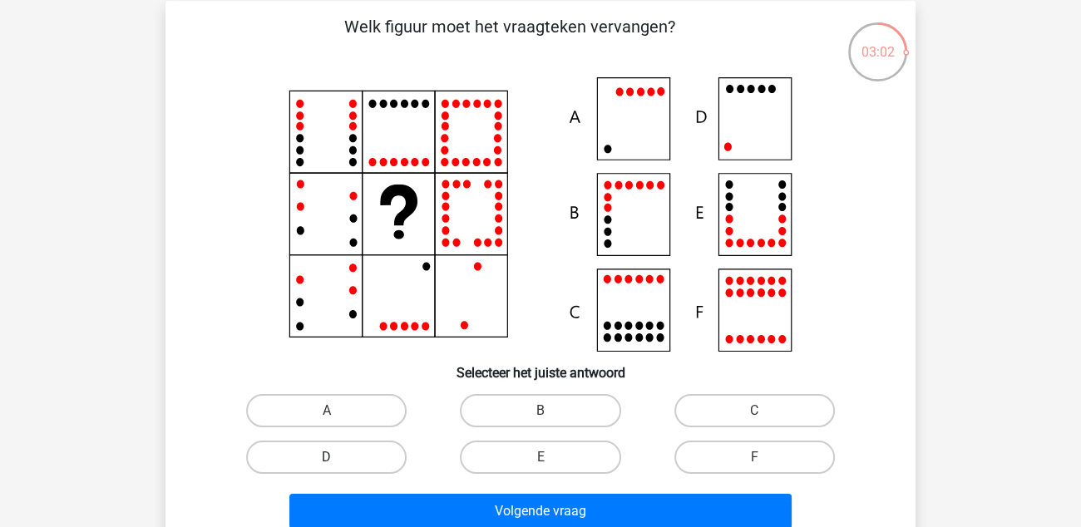
click at [343, 465] on label "D" at bounding box center [326, 457] width 160 height 33
click at [338, 465] on input "D" at bounding box center [332, 462] width 11 height 11
radio input "true"
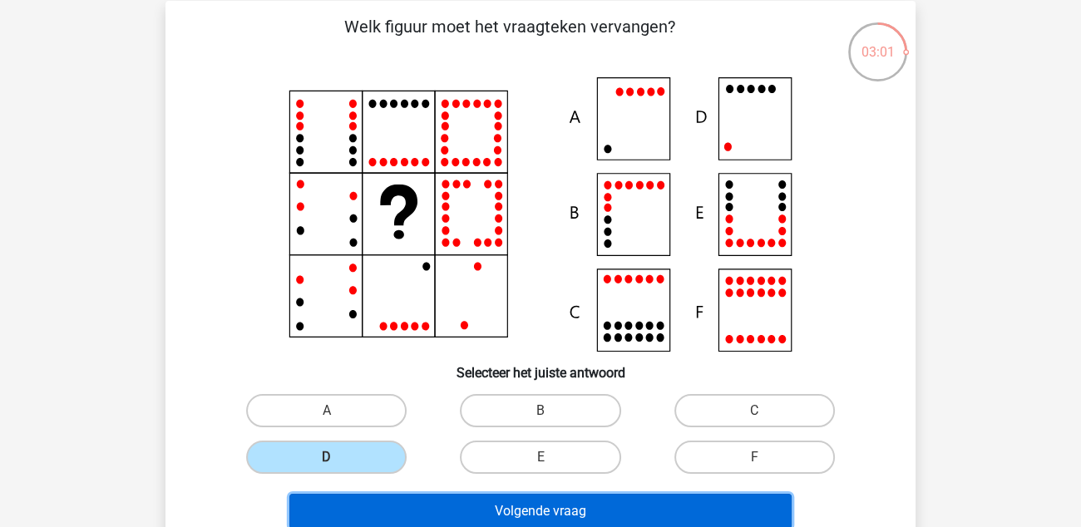
click at [516, 501] on button "Volgende vraag" at bounding box center [540, 511] width 503 height 35
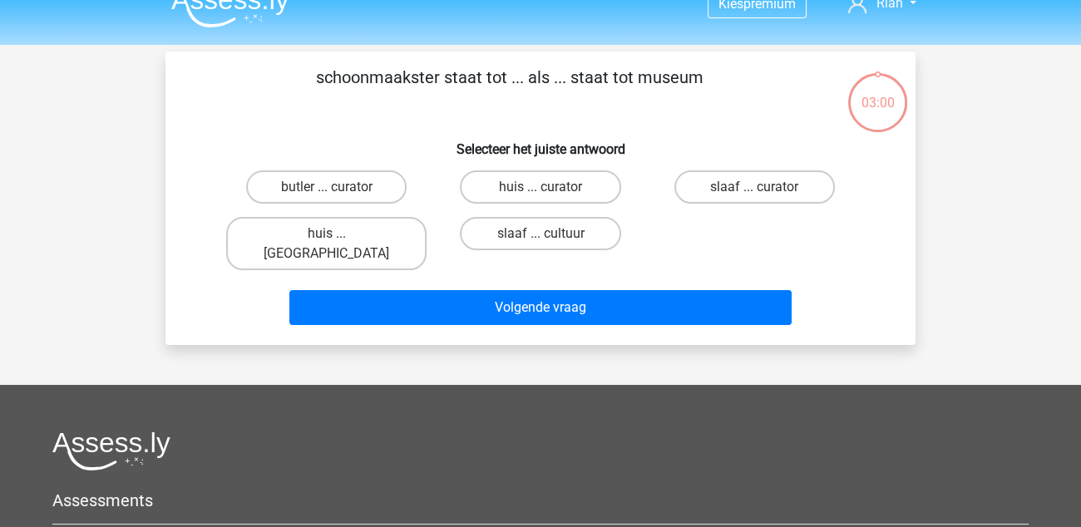
scroll to position [0, 0]
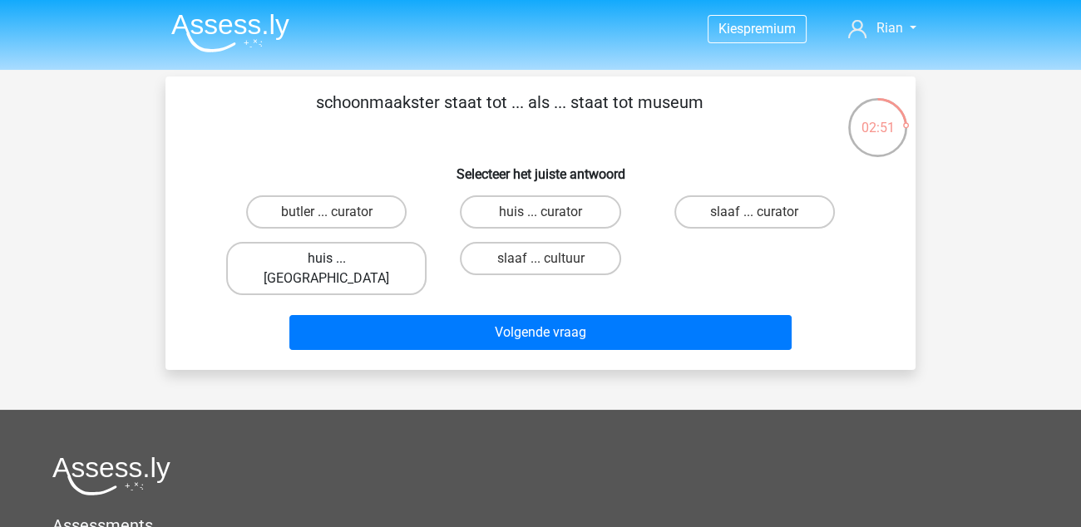
click at [369, 264] on label "huis ... louvre" at bounding box center [326, 268] width 200 height 53
click at [338, 264] on input "huis ... louvre" at bounding box center [332, 264] width 11 height 11
radio input "true"
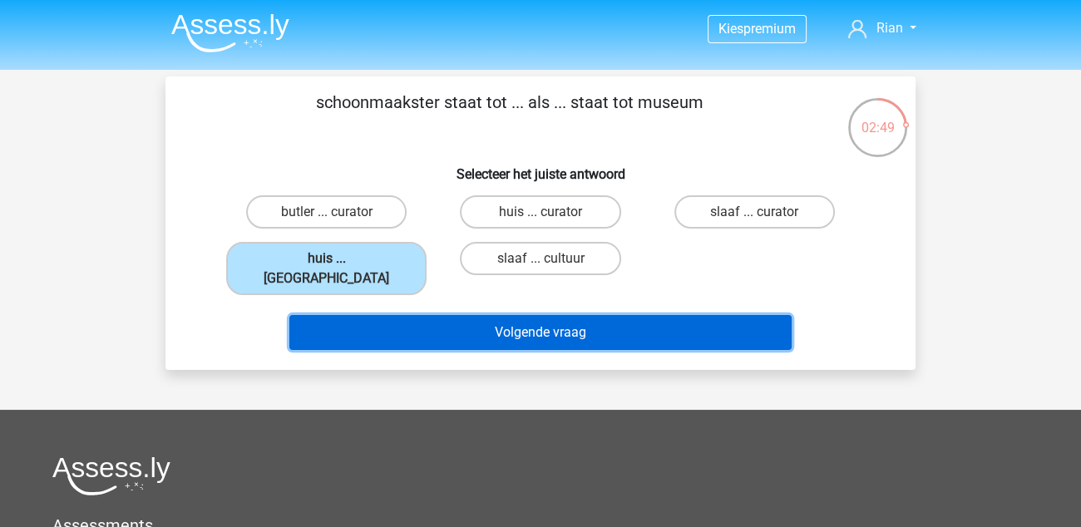
click at [563, 319] on button "Volgende vraag" at bounding box center [540, 332] width 503 height 35
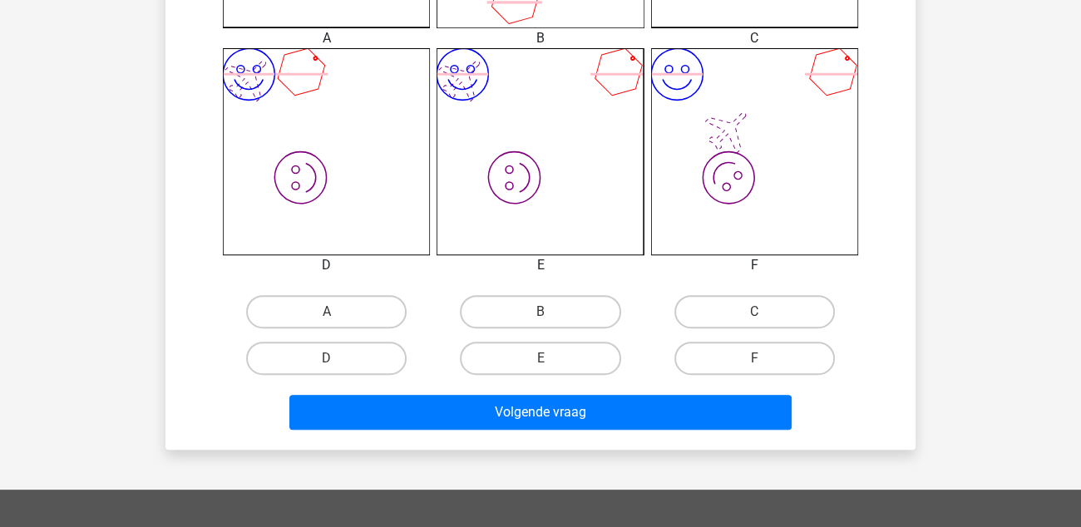
scroll to position [741, 0]
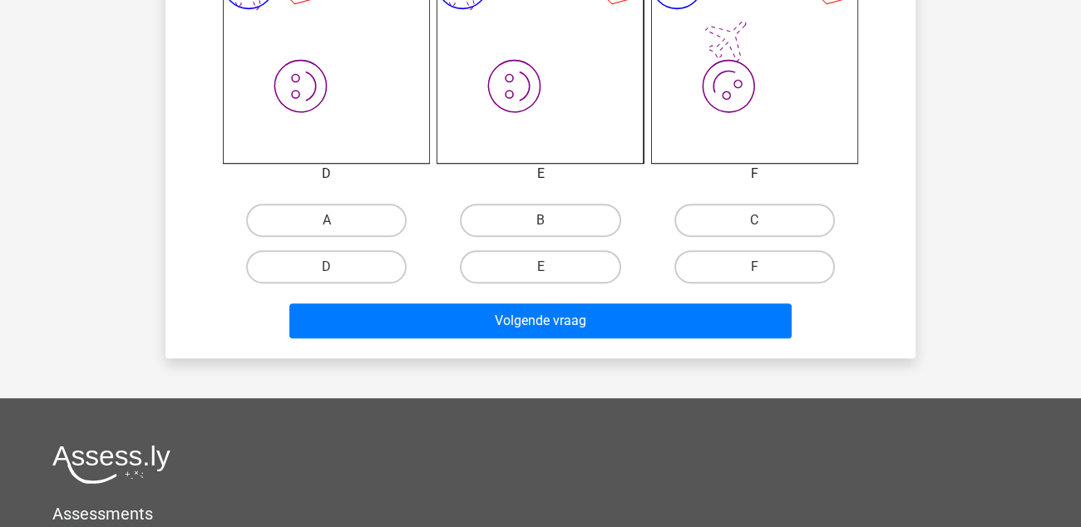
click at [333, 267] on input "D" at bounding box center [332, 272] width 11 height 11
radio input "true"
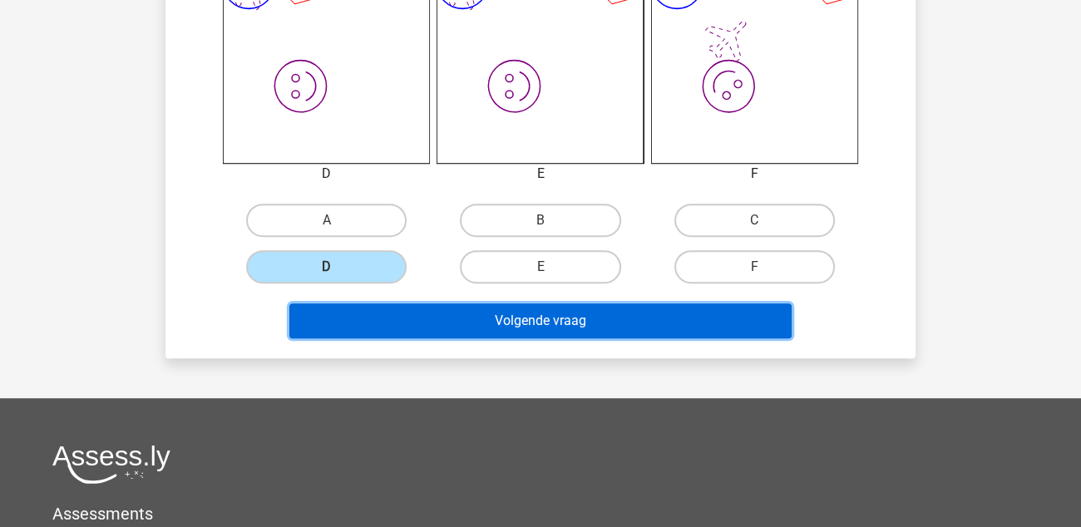
click at [528, 307] on button "Volgende vraag" at bounding box center [540, 320] width 503 height 35
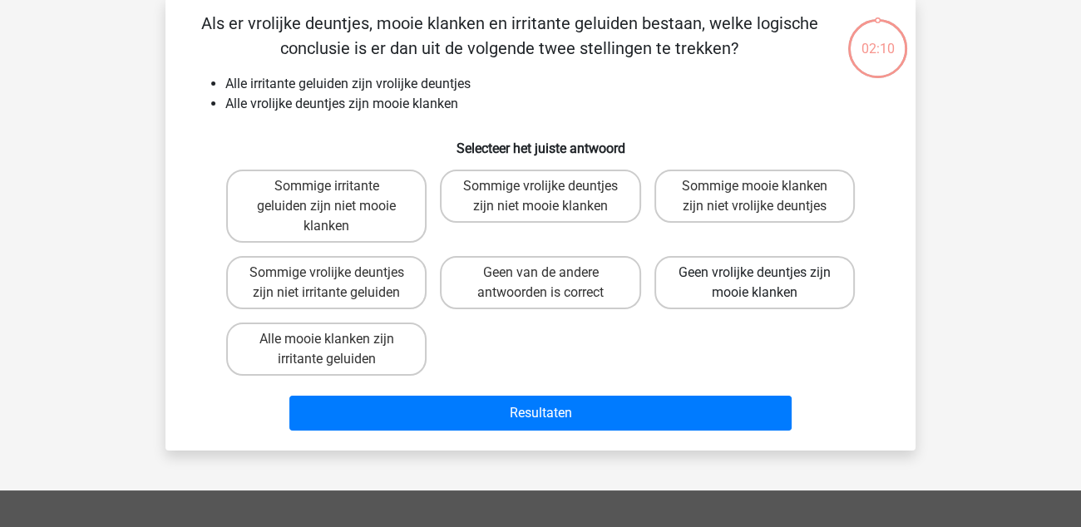
scroll to position [76, 0]
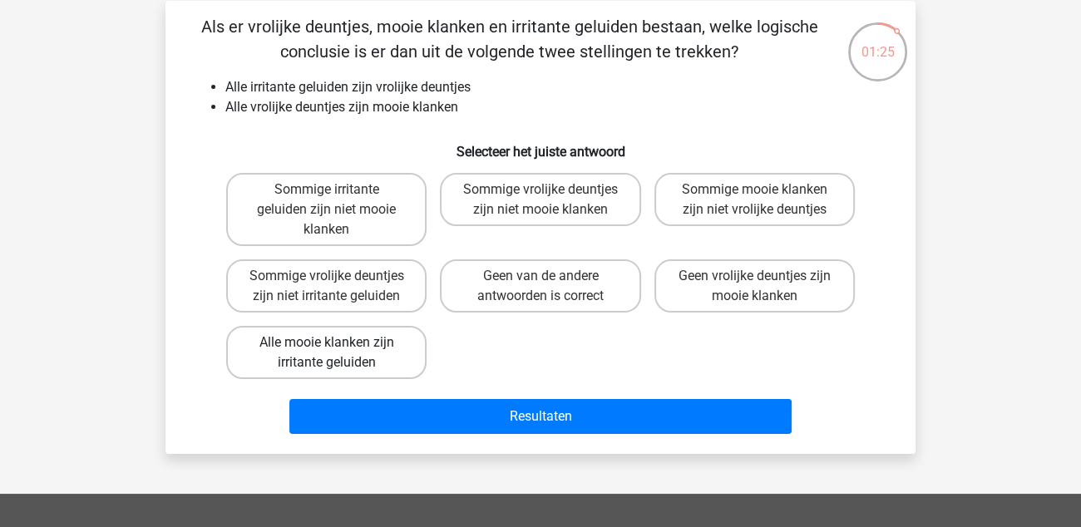
click at [406, 361] on label "Alle mooie klanken zijn irritante geluiden" at bounding box center [326, 352] width 200 height 53
click at [338, 353] on input "Alle mooie klanken zijn irritante geluiden" at bounding box center [332, 348] width 11 height 11
radio input "true"
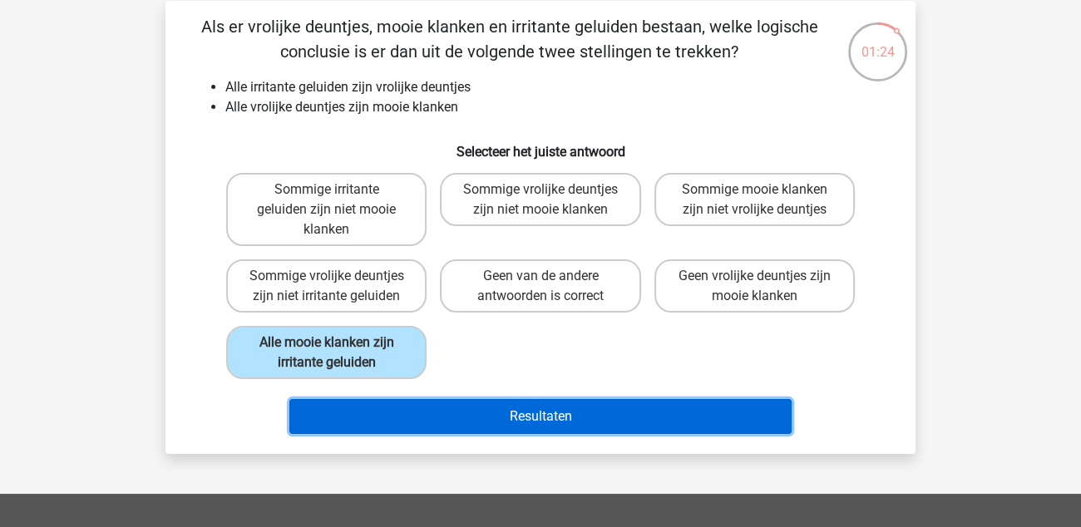
click at [580, 419] on button "Resultaten" at bounding box center [540, 416] width 503 height 35
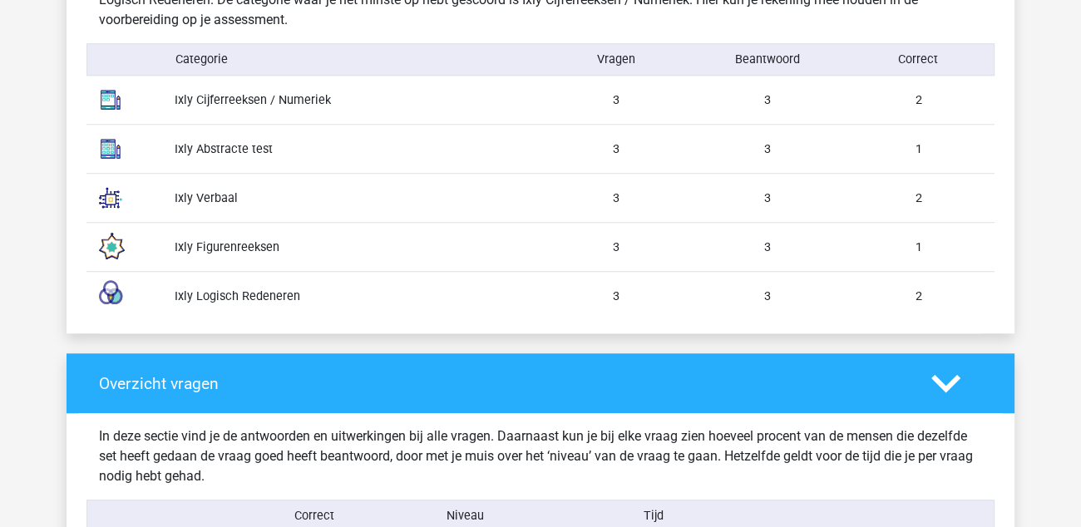
scroll to position [1413, 0]
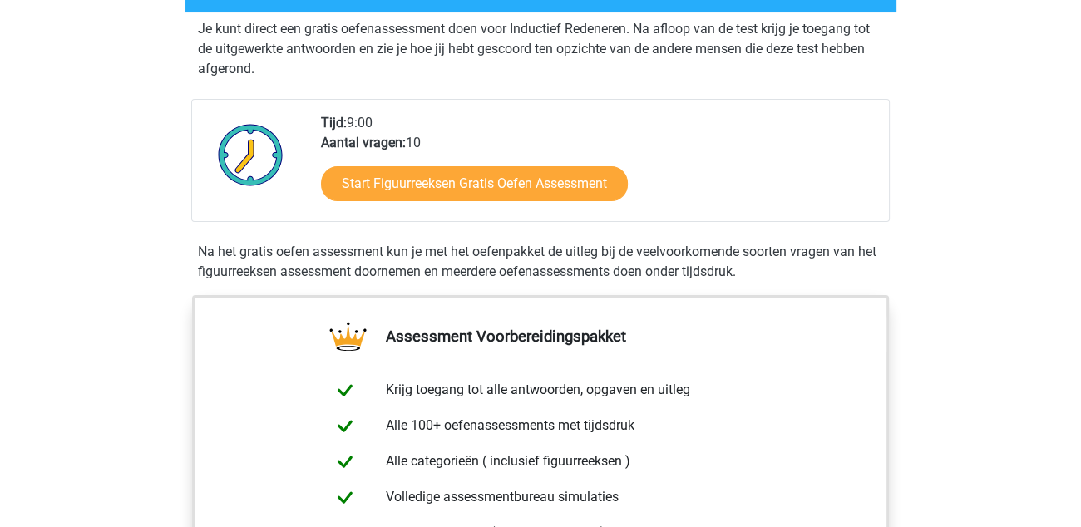
scroll to position [333, 0]
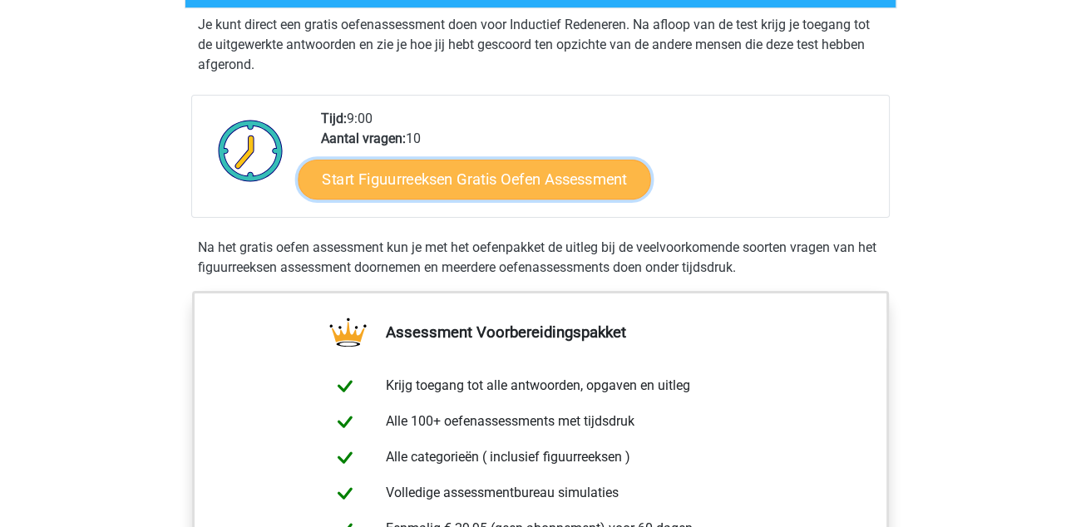
click at [447, 186] on link "Start Figuurreeksen Gratis Oefen Assessment" at bounding box center [475, 179] width 353 height 40
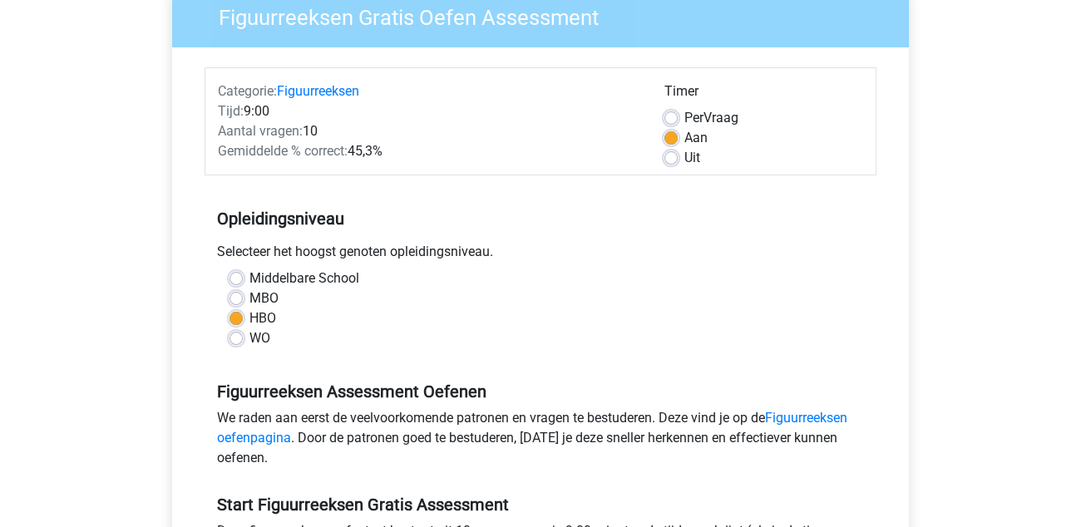
scroll to position [166, 0]
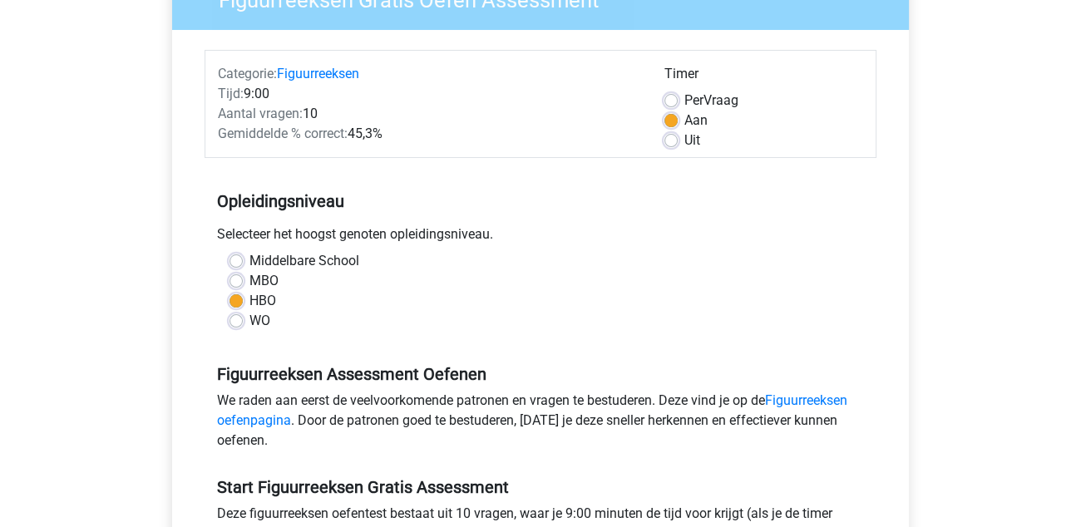
click at [249, 276] on label "MBO" at bounding box center [263, 281] width 29 height 20
click at [243, 276] on input "MBO" at bounding box center [235, 279] width 13 height 17
radio input "true"
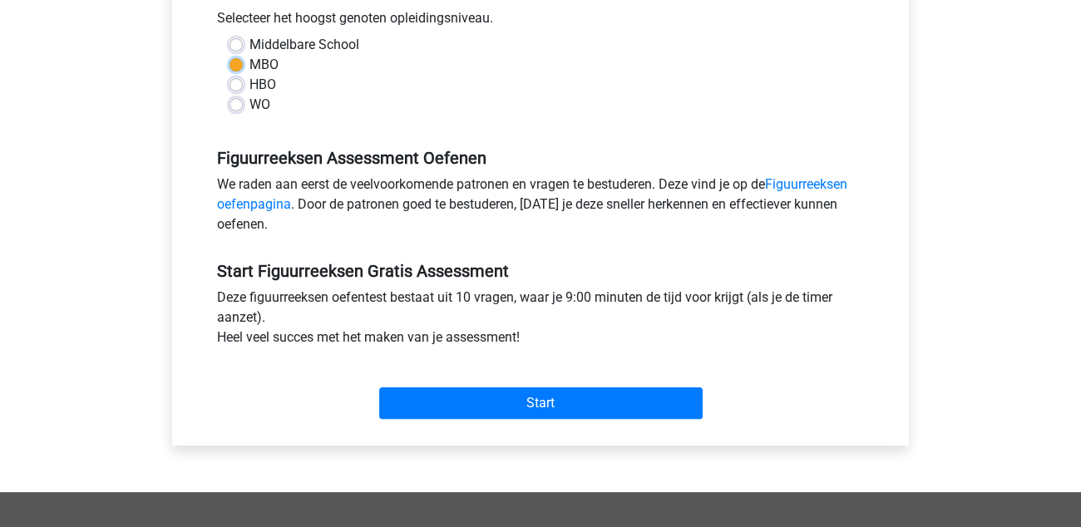
scroll to position [415, 0]
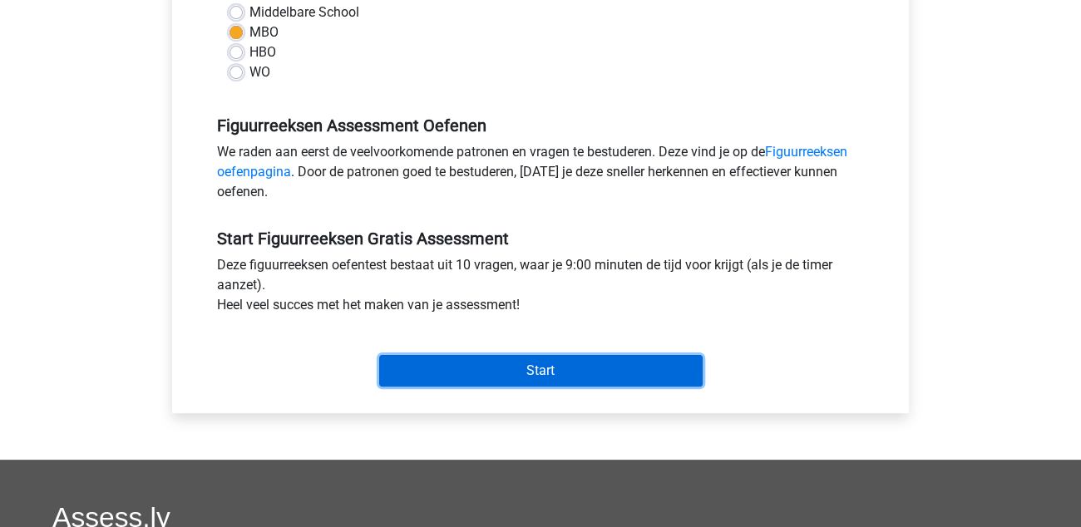
click at [582, 369] on input "Start" at bounding box center [540, 371] width 323 height 32
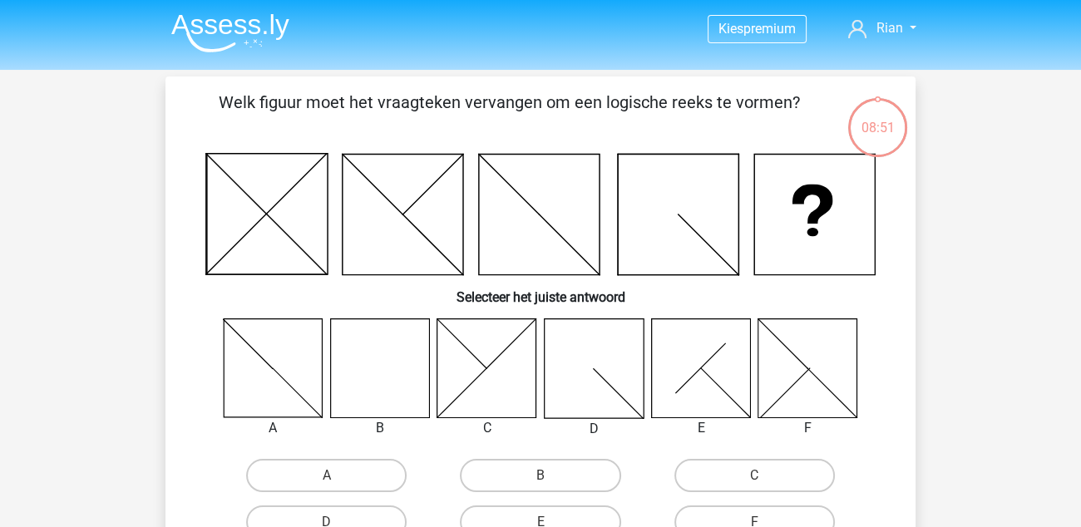
scroll to position [82, 0]
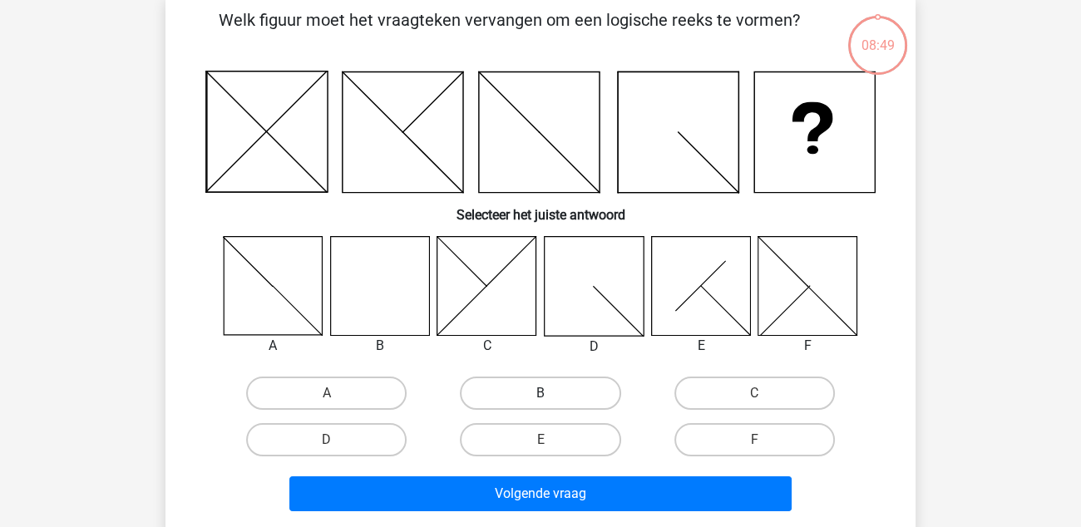
click at [522, 379] on label "B" at bounding box center [540, 393] width 160 height 33
click at [540, 393] on input "B" at bounding box center [545, 398] width 11 height 11
radio input "true"
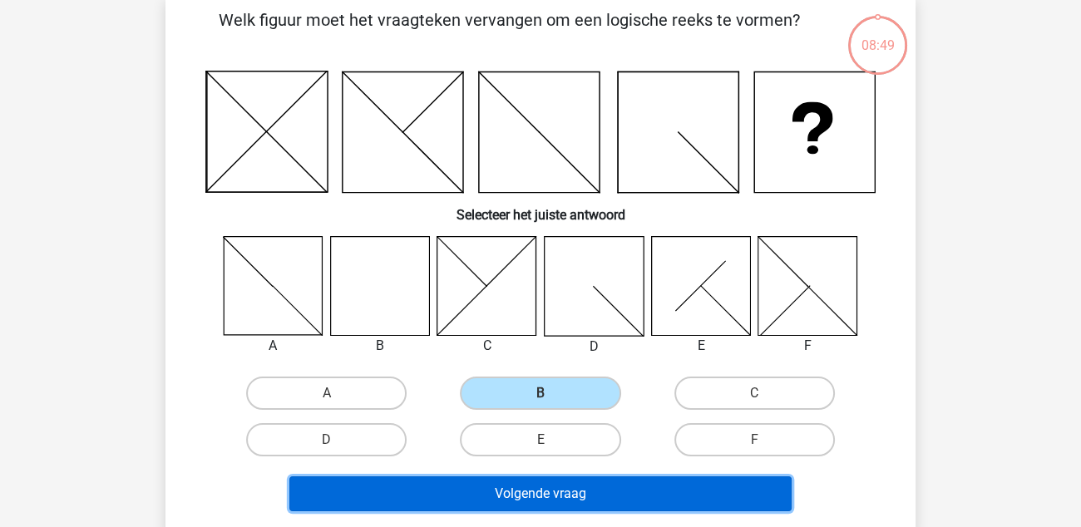
click at [573, 501] on button "Volgende vraag" at bounding box center [540, 493] width 503 height 35
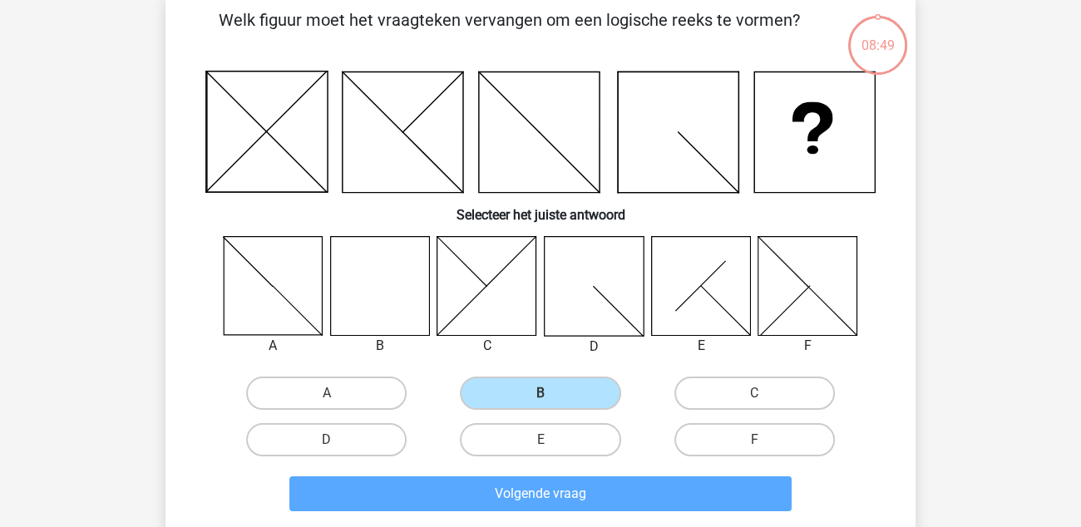
scroll to position [76, 0]
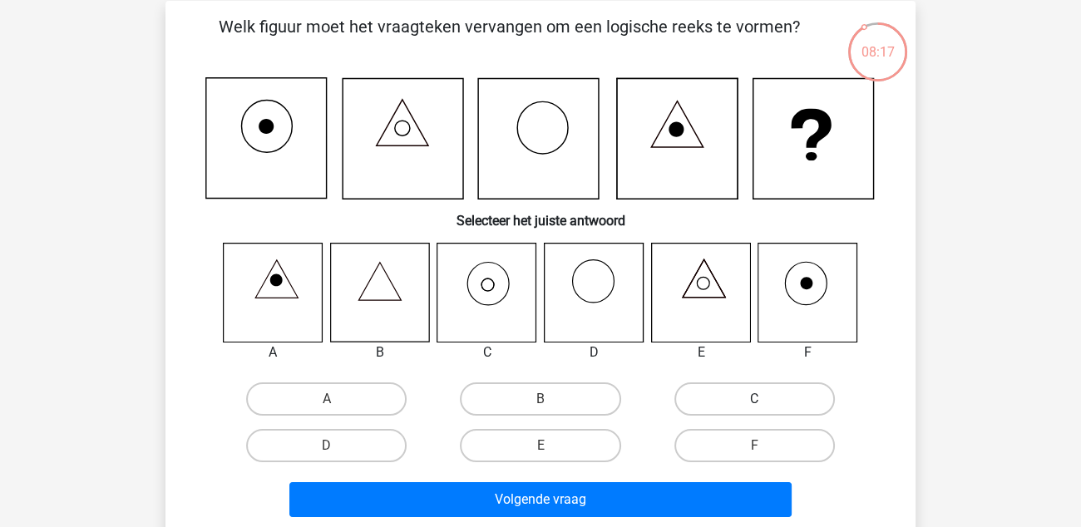
click at [740, 401] on label "C" at bounding box center [754, 398] width 160 height 33
click at [754, 401] on input "C" at bounding box center [759, 404] width 11 height 11
radio input "true"
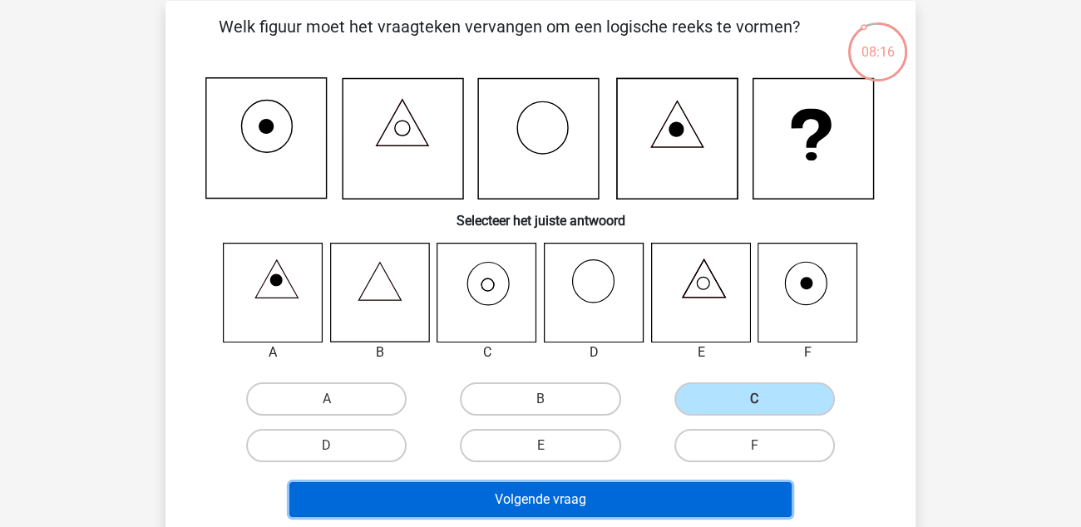
click at [601, 491] on button "Volgende vraag" at bounding box center [540, 499] width 503 height 35
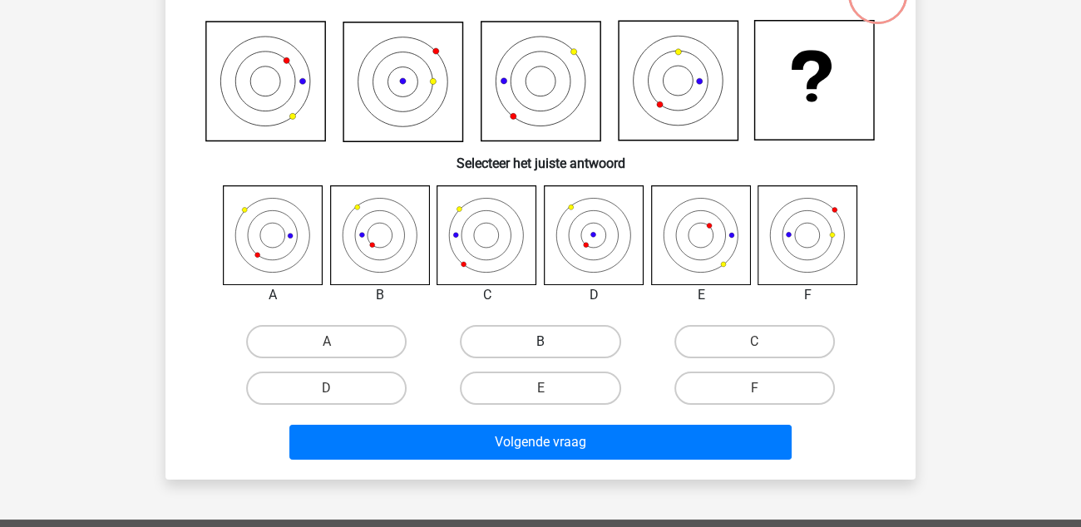
scroll to position [160, 0]
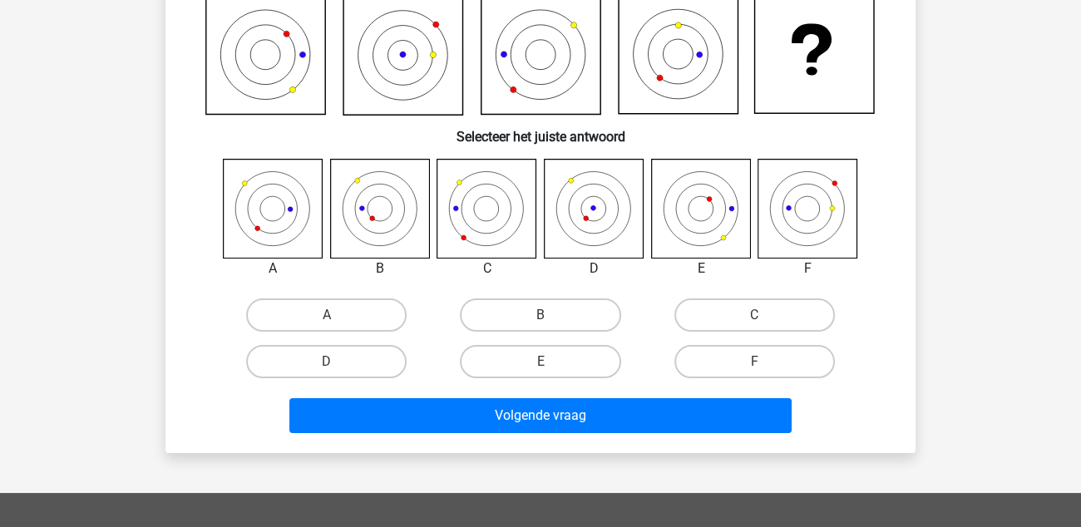
click at [654, 53] on icon at bounding box center [679, 54] width 120 height 120
click at [762, 362] on input "F" at bounding box center [759, 367] width 11 height 11
radio input "true"
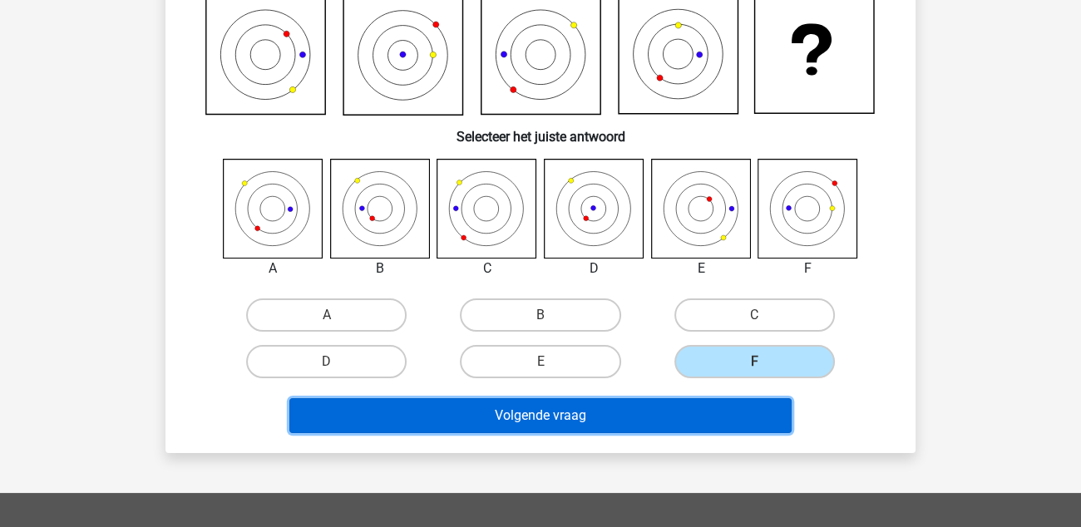
click at [627, 409] on button "Volgende vraag" at bounding box center [540, 415] width 503 height 35
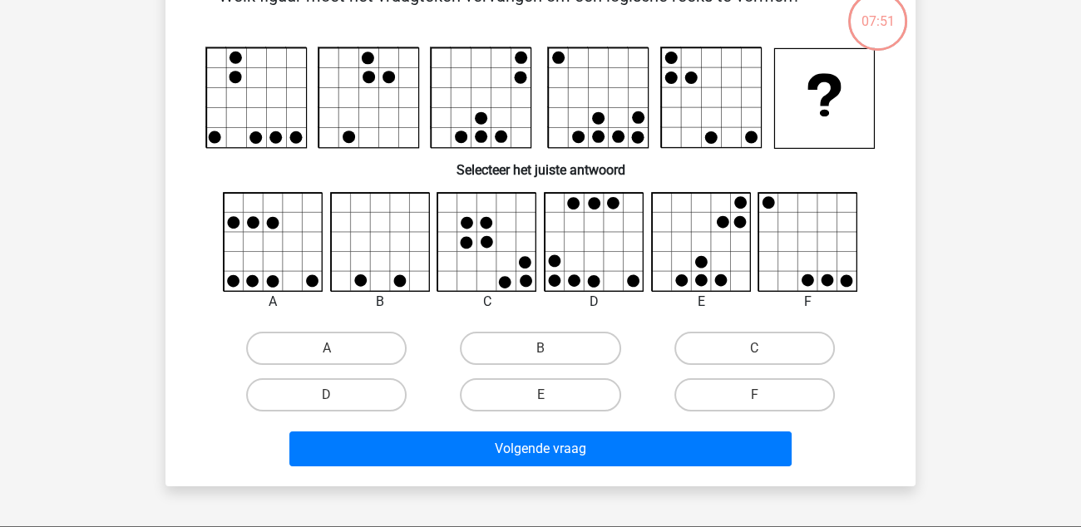
scroll to position [76, 0]
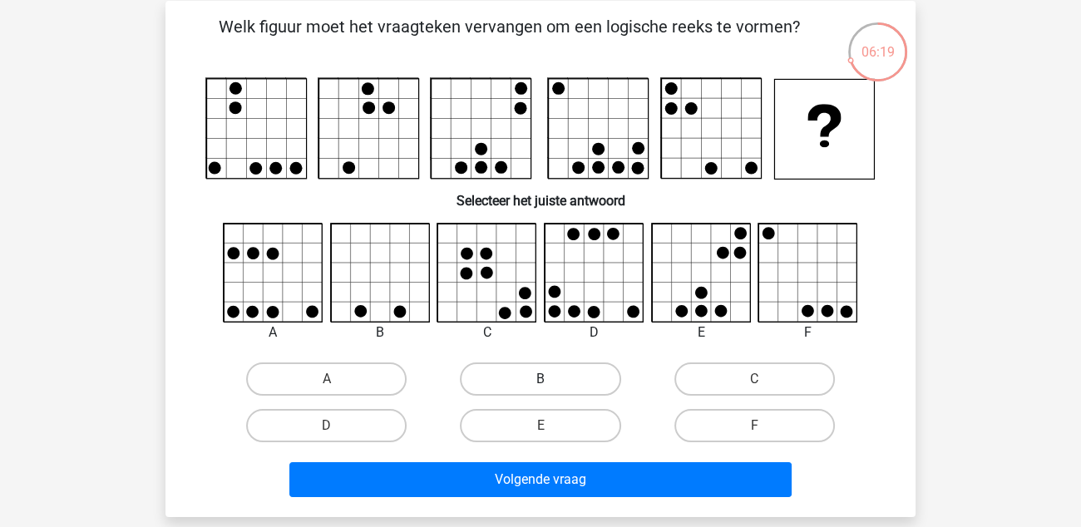
click at [580, 379] on label "B" at bounding box center [540, 379] width 160 height 33
click at [551, 379] on input "B" at bounding box center [545, 384] width 11 height 11
radio input "true"
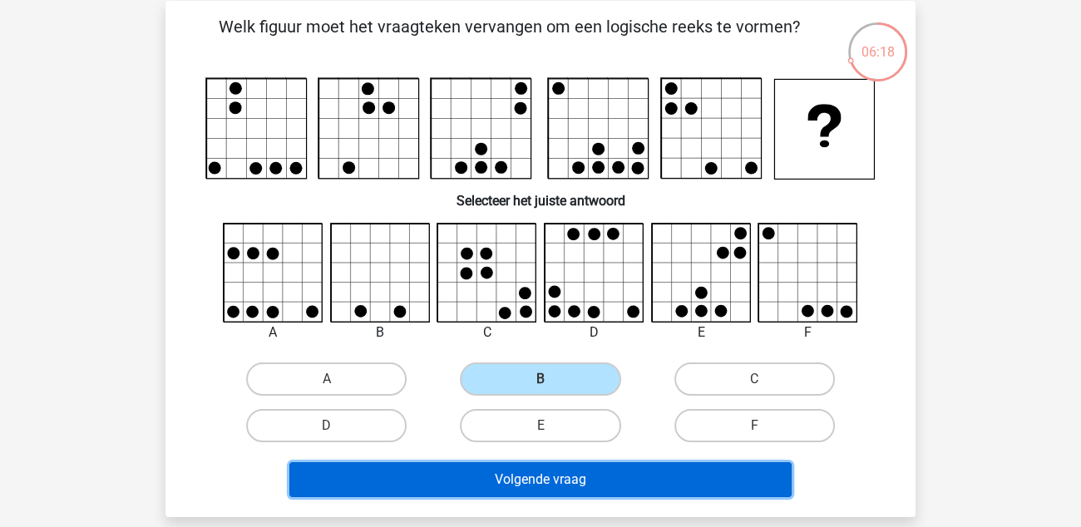
click at [545, 481] on button "Volgende vraag" at bounding box center [540, 479] width 503 height 35
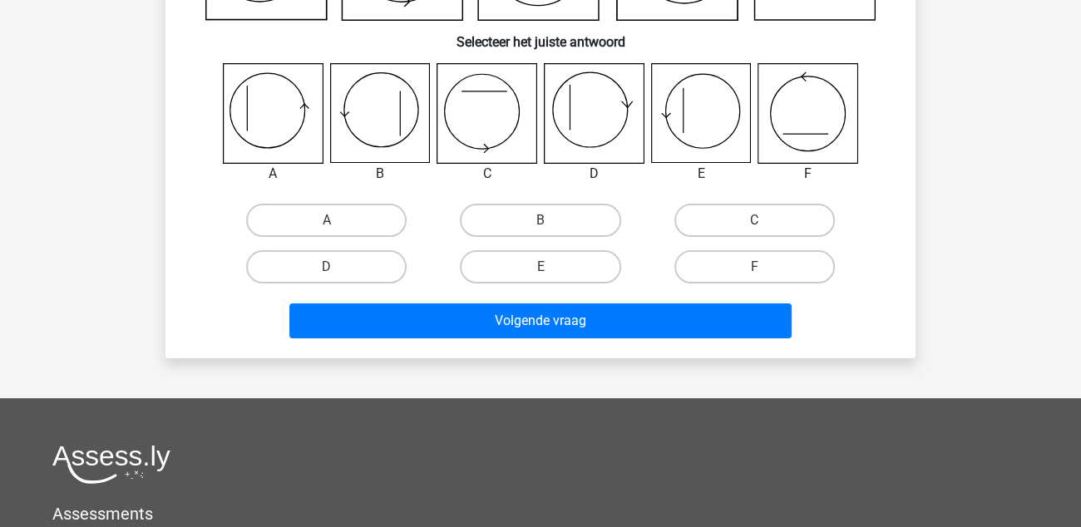
scroll to position [0, 0]
